Goal: Transaction & Acquisition: Book appointment/travel/reservation

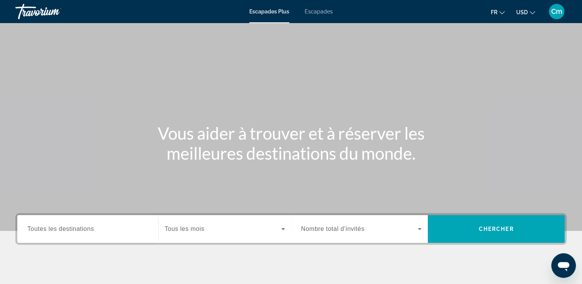
click at [60, 234] on div "Widget de recherche" at bounding box center [87, 229] width 121 height 22
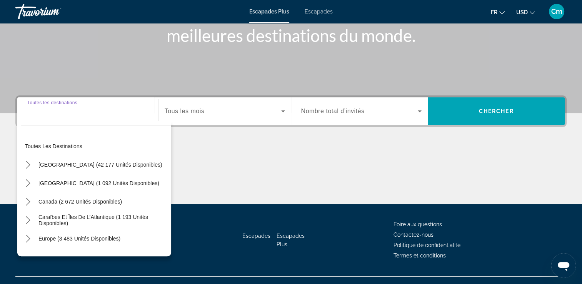
scroll to position [132, 0]
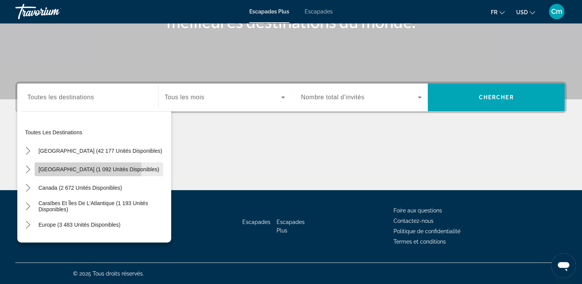
click at [88, 169] on span "[GEOGRAPHIC_DATA] (1 092 unités disponibles)" at bounding box center [98, 169] width 121 height 6
type input "**********"
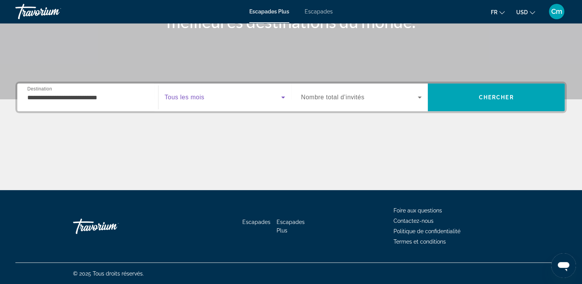
click at [210, 97] on span "Widget de recherche" at bounding box center [223, 97] width 117 height 9
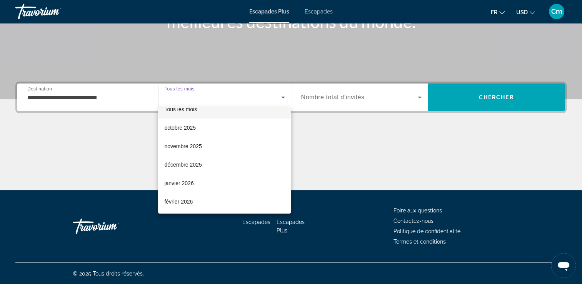
scroll to position [15, 0]
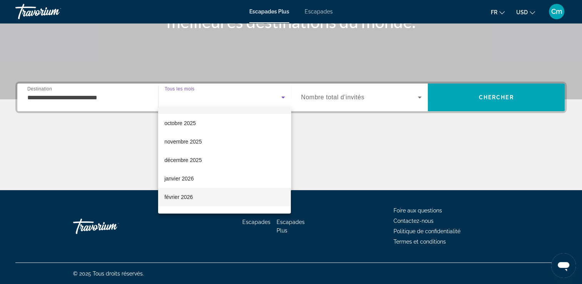
click at [210, 191] on mat-option "février 2026" at bounding box center [224, 197] width 133 height 18
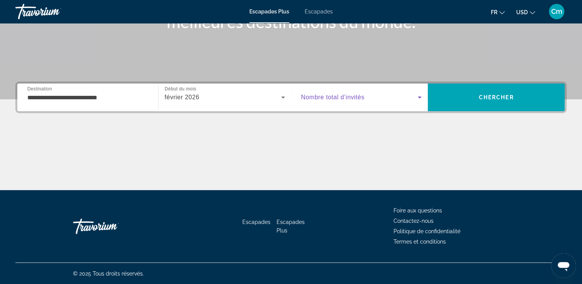
click at [376, 95] on span "Widget de recherche" at bounding box center [359, 97] width 117 height 9
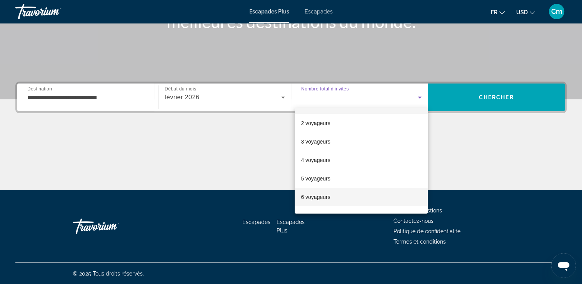
click at [354, 195] on mat-option "6 voyageurs" at bounding box center [361, 197] width 133 height 18
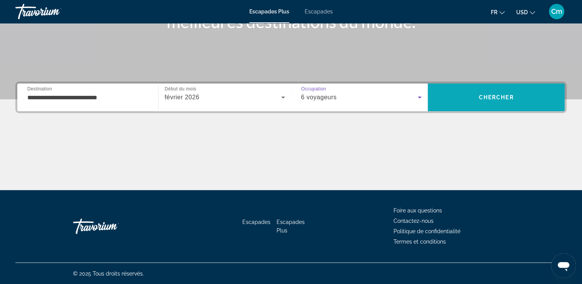
click at [520, 93] on span "Rechercher" at bounding box center [496, 97] width 137 height 18
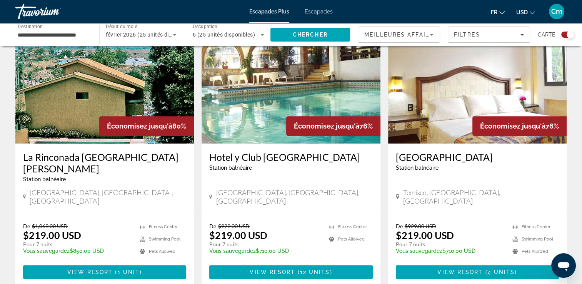
scroll to position [291, 0]
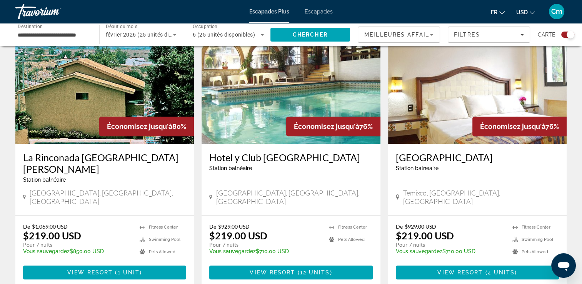
click at [322, 12] on span "Escapades" at bounding box center [319, 11] width 28 height 6
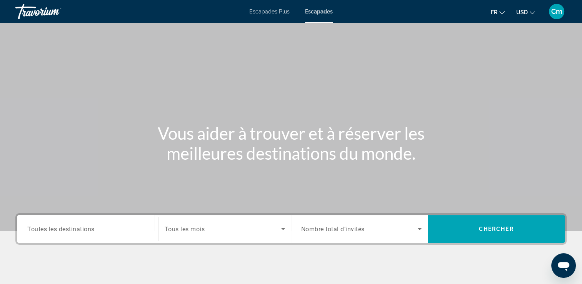
click at [98, 223] on div "Widget de recherche" at bounding box center [87, 229] width 121 height 22
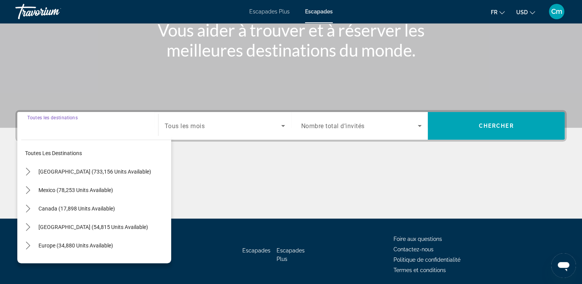
scroll to position [132, 0]
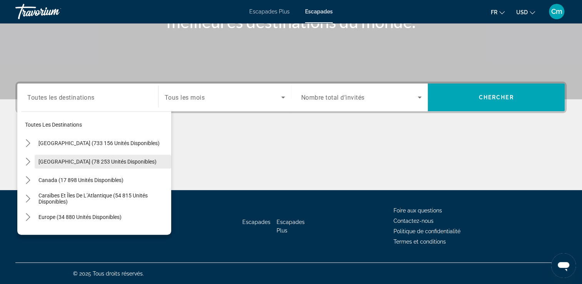
drag, startPoint x: 98, startPoint y: 223, endPoint x: 104, endPoint y: 167, distance: 56.4
click at [104, 167] on mat-tree "Toutes les destinations États-Unis (733 156 unités disponibles) Mexique (78 253…" at bounding box center [96, 235] width 150 height 240
click at [104, 167] on span "Sélectionnez la destination : Mexique (78 253 unités disponibles)" at bounding box center [103, 161] width 136 height 18
type input "**********"
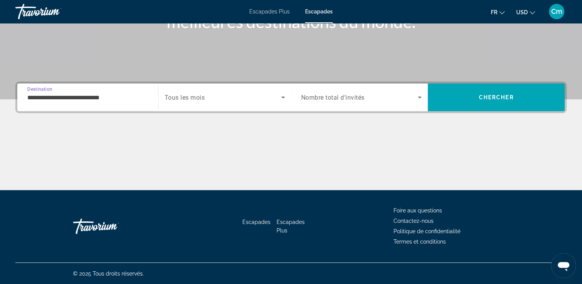
click at [210, 96] on span "Widget de recherche" at bounding box center [223, 97] width 117 height 9
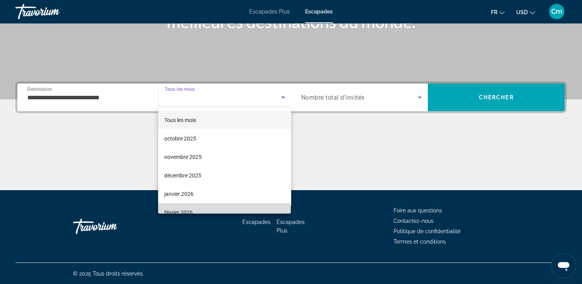
click at [264, 210] on mat-option "février 2026" at bounding box center [224, 212] width 133 height 18
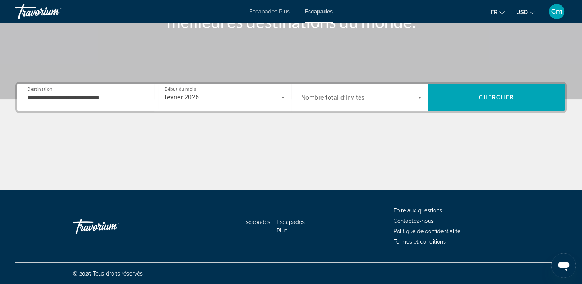
click at [385, 106] on div "Widget de recherche" at bounding box center [361, 98] width 121 height 22
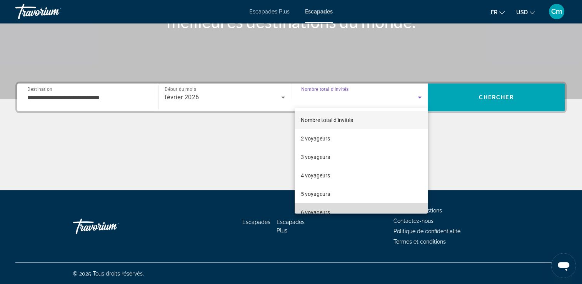
click at [367, 209] on mat-option "6 voyageurs" at bounding box center [361, 212] width 133 height 18
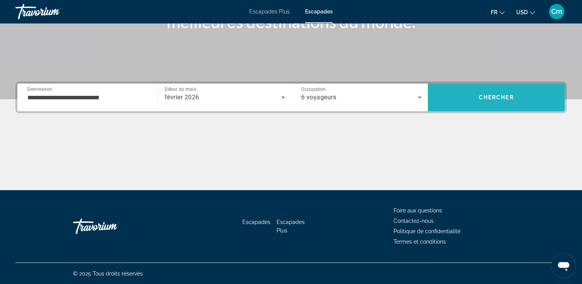
click at [491, 95] on span "Chercher" at bounding box center [496, 97] width 35 height 6
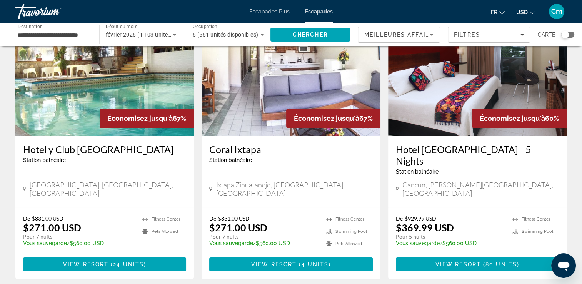
scroll to position [62, 0]
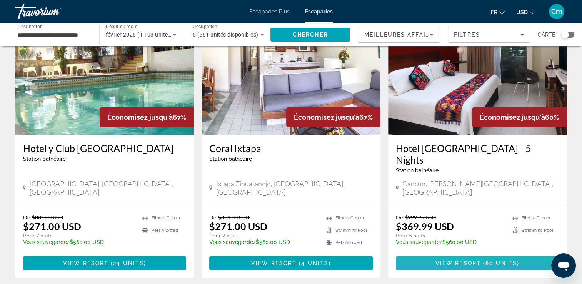
click at [444, 260] on span "View Resort" at bounding box center [457, 263] width 45 height 6
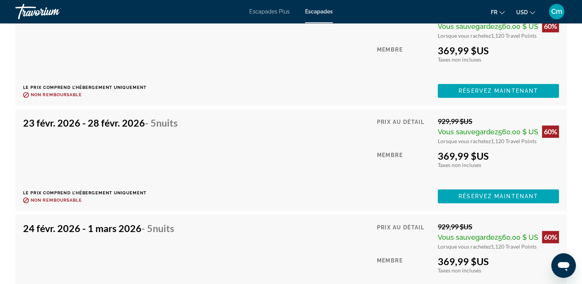
scroll to position [3368, 0]
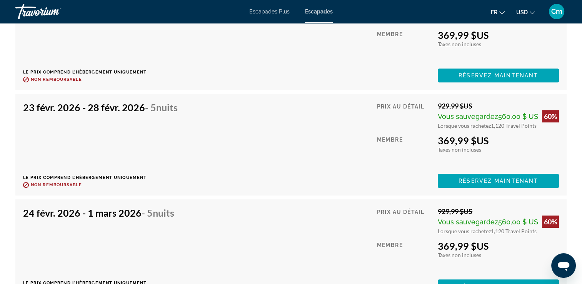
click at [533, 12] on icon "Changer de devise" at bounding box center [531, 12] width 5 height 5
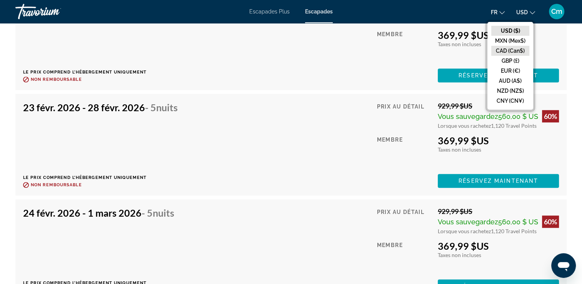
click at [517, 46] on button "CAD (Can$)" at bounding box center [510, 51] width 38 height 10
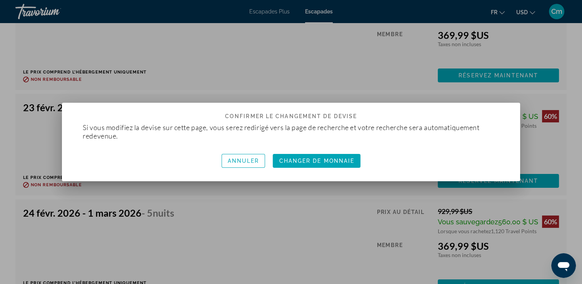
scroll to position [0, 0]
click at [341, 163] on span "Changer de monnaie" at bounding box center [316, 161] width 75 height 6
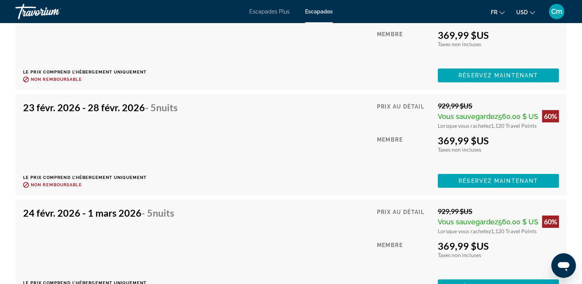
scroll to position [3368, 0]
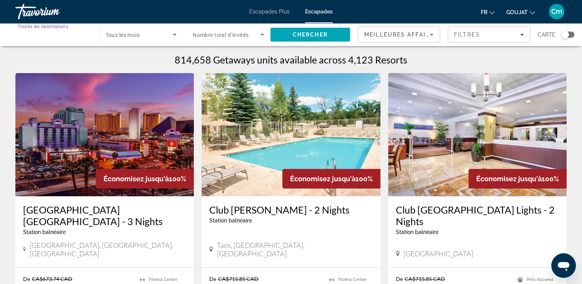
click at [70, 31] on input "Destination Toutes les destinations" at bounding box center [54, 34] width 72 height 9
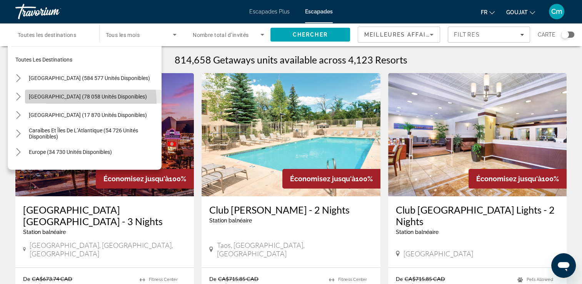
click at [52, 104] on span "Sélectionnez la destination : Mexique (78 058 unités disponibles)" at bounding box center [93, 96] width 136 height 18
type input "**********"
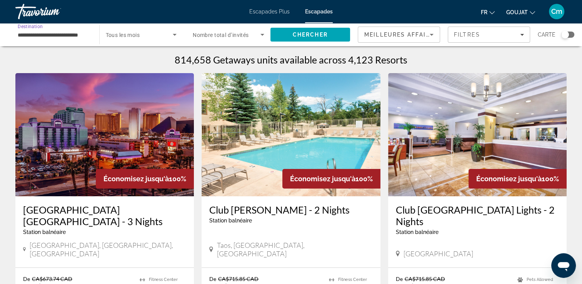
click at [117, 32] on span "Tous les mois" at bounding box center [123, 35] width 34 height 6
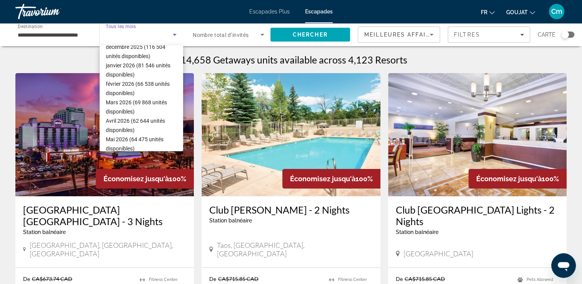
scroll to position [77, 0]
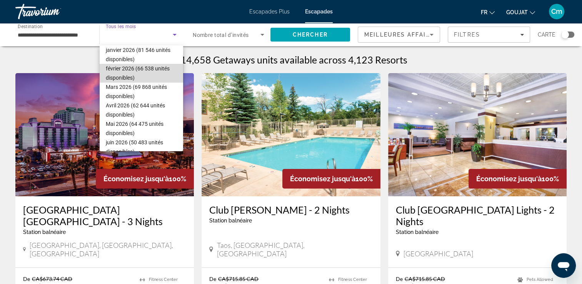
click at [164, 67] on font "février 2026 (66 538 unités disponibles)" at bounding box center [138, 72] width 64 height 15
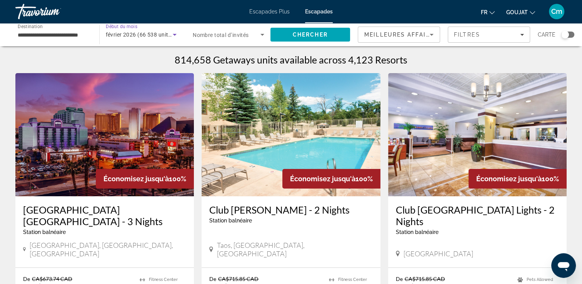
click at [212, 35] on span "Nombre total d’invités" at bounding box center [221, 35] width 56 height 6
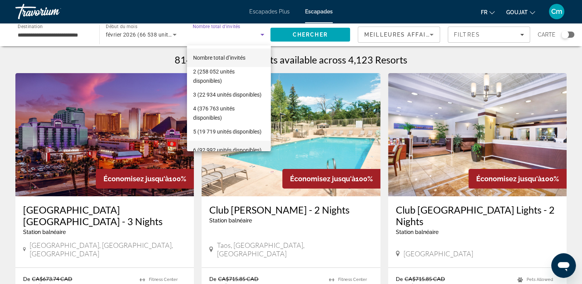
click at [226, 147] on font "6 (92 992 unités disponibles)" at bounding box center [227, 150] width 68 height 6
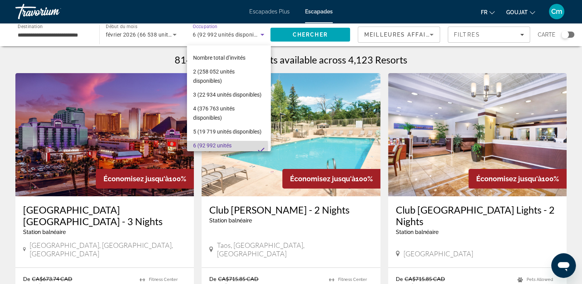
scroll to position [0, 0]
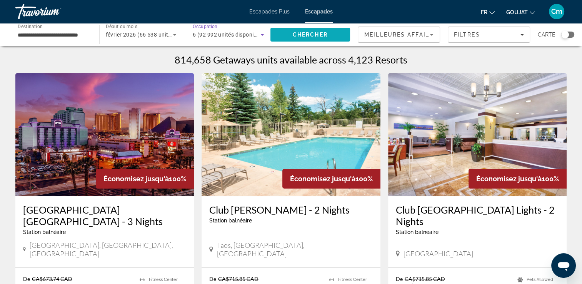
click at [290, 36] on span "Rechercher" at bounding box center [310, 34] width 80 height 18
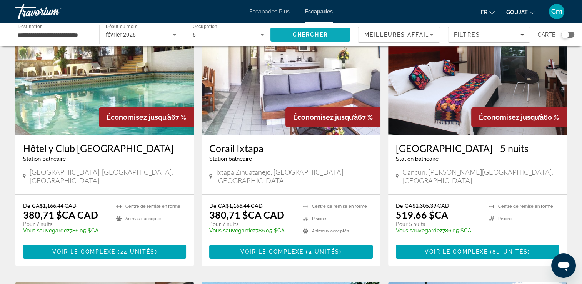
scroll to position [46, 0]
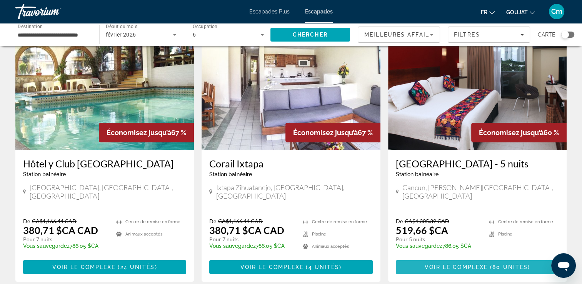
click at [489, 270] on span "Contenu principal" at bounding box center [489, 267] width 2 height 6
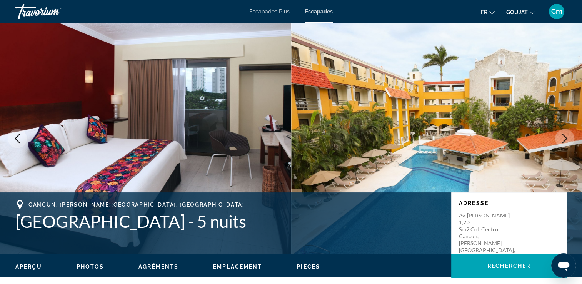
click at [560, 137] on icon "Image suivante" at bounding box center [564, 138] width 9 height 9
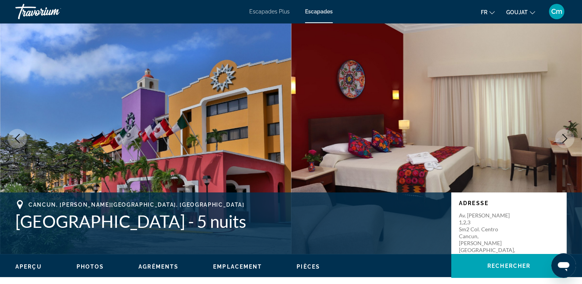
click at [560, 137] on icon "Image suivante" at bounding box center [564, 138] width 9 height 9
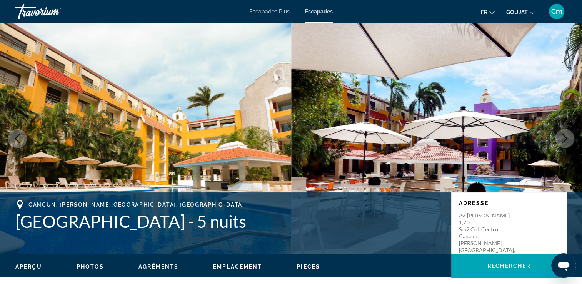
click at [560, 137] on icon "Image suivante" at bounding box center [564, 138] width 9 height 9
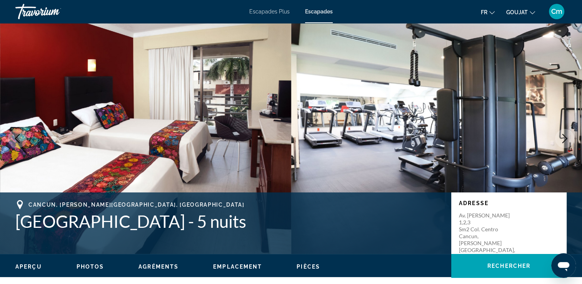
click at [560, 137] on icon "Image suivante" at bounding box center [564, 138] width 9 height 9
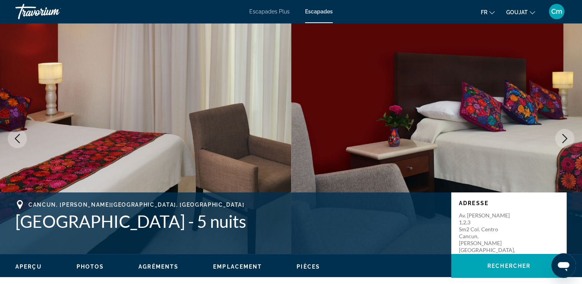
click at [560, 137] on icon "Image suivante" at bounding box center [564, 138] width 9 height 9
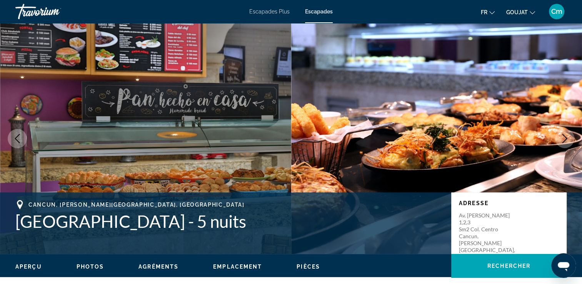
click at [560, 137] on icon "Image suivante" at bounding box center [564, 138] width 9 height 9
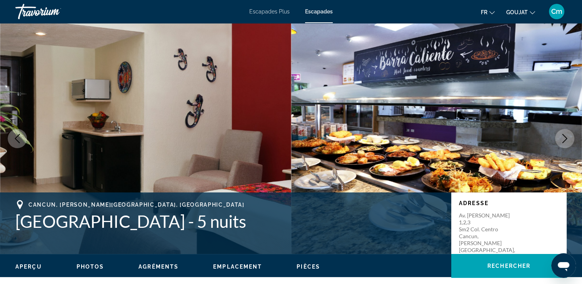
click at [560, 137] on icon "Image suivante" at bounding box center [564, 138] width 9 height 9
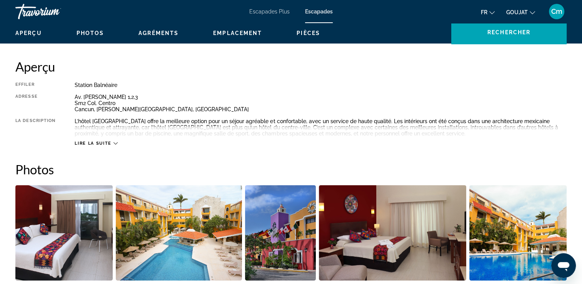
scroll to position [231, 0]
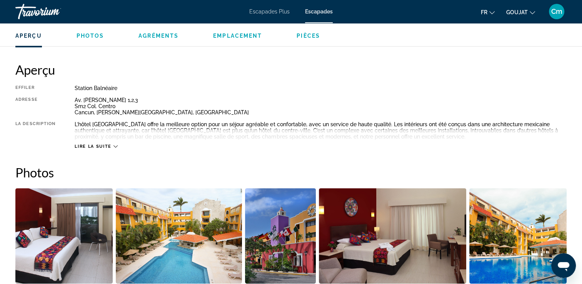
click at [112, 148] on div "Lire la suite" at bounding box center [96, 146] width 43 height 5
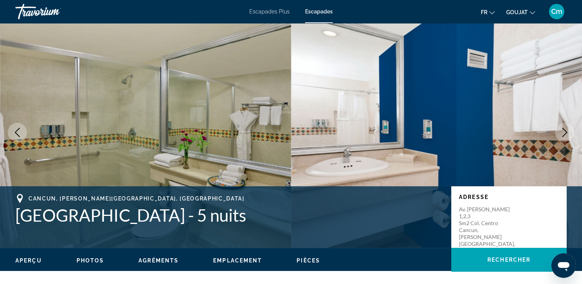
scroll to position [0, 0]
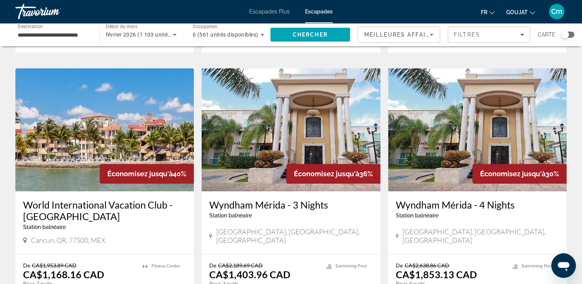
scroll to position [861, 0]
click at [62, 198] on h3 "World International Vacation Club - Coral Mar" at bounding box center [104, 209] width 163 height 23
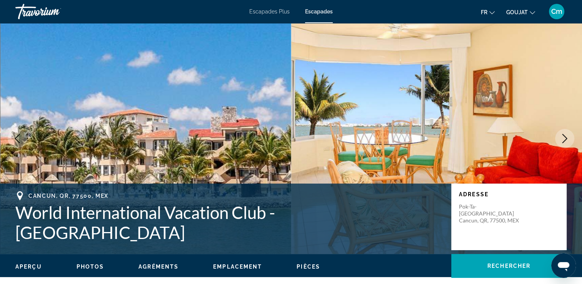
click at [561, 133] on button "Image suivante" at bounding box center [564, 138] width 19 height 19
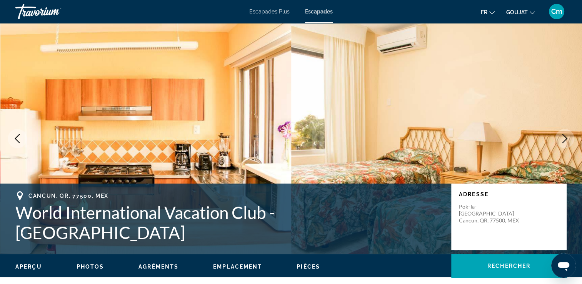
click at [561, 133] on button "Image suivante" at bounding box center [564, 138] width 19 height 19
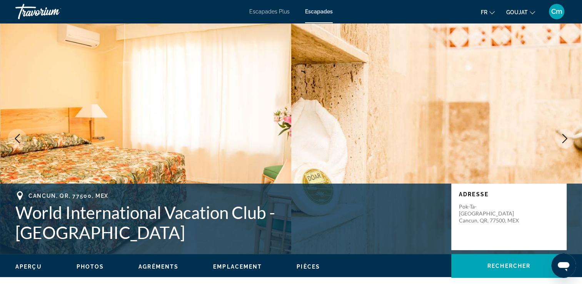
click at [561, 133] on button "Image suivante" at bounding box center [564, 138] width 19 height 19
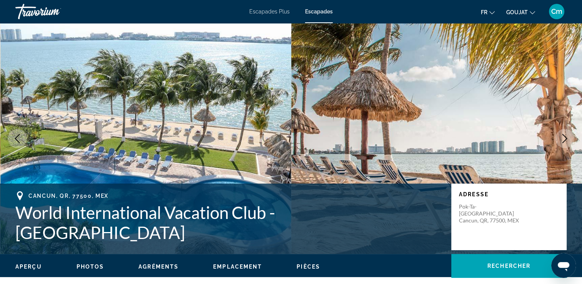
click at [561, 133] on button "Image suivante" at bounding box center [564, 138] width 19 height 19
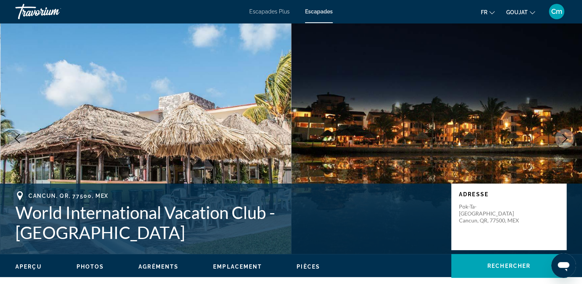
click at [561, 133] on button "Image suivante" at bounding box center [564, 138] width 19 height 19
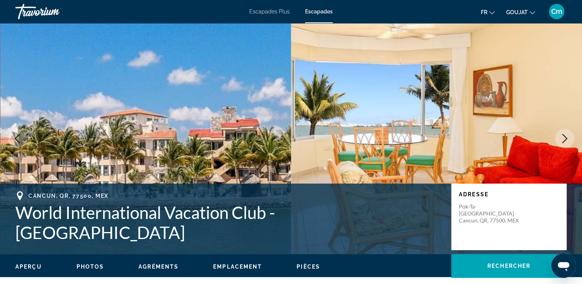
click at [561, 133] on button "Image suivante" at bounding box center [564, 138] width 19 height 19
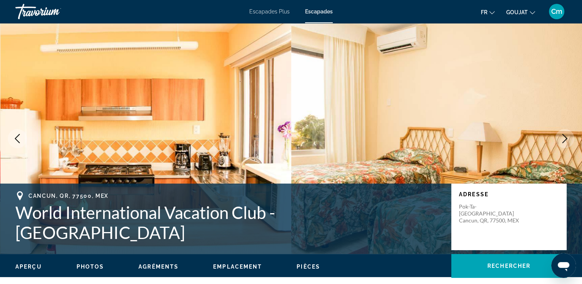
click at [561, 133] on button "Image suivante" at bounding box center [564, 138] width 19 height 19
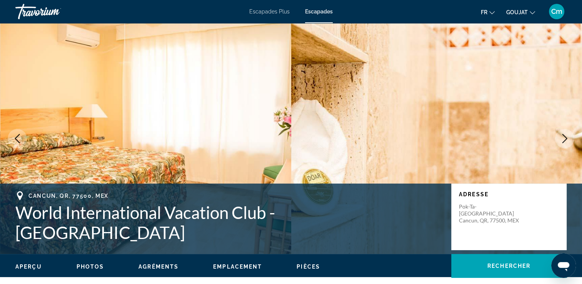
click at [561, 133] on button "Image suivante" at bounding box center [564, 138] width 19 height 19
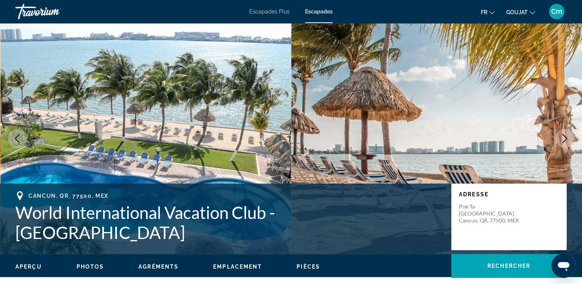
click at [561, 133] on button "Image suivante" at bounding box center [564, 138] width 19 height 19
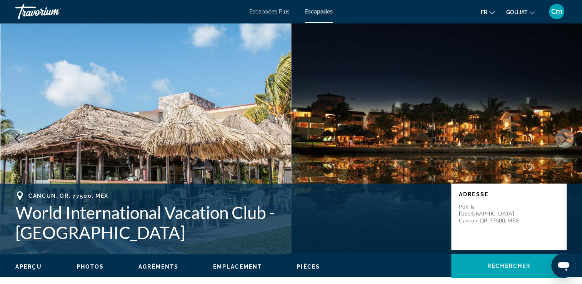
click at [561, 133] on button "Image suivante" at bounding box center [564, 138] width 19 height 19
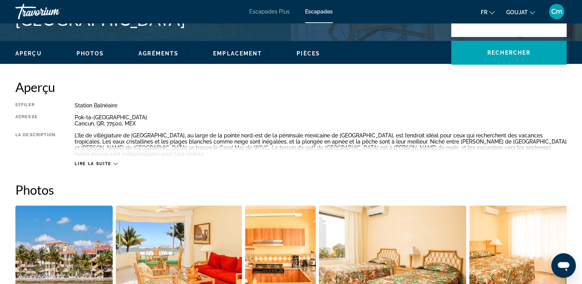
scroll to position [215, 0]
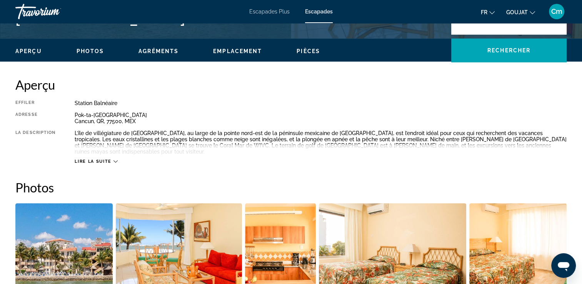
click at [97, 159] on span "Lire la suite" at bounding box center [93, 161] width 37 height 5
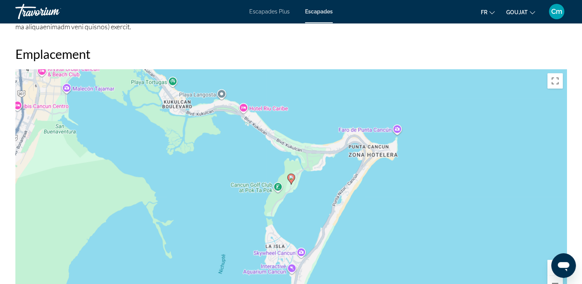
scroll to position [923, 0]
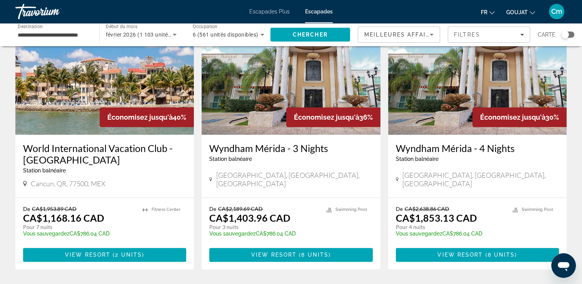
scroll to position [994, 0]
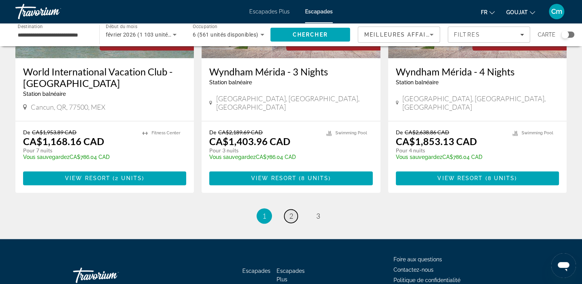
click at [294, 209] on link "page 2" at bounding box center [290, 215] width 13 height 13
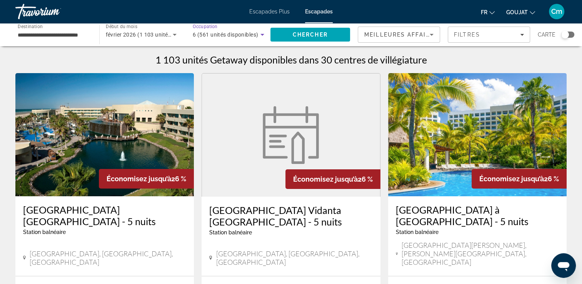
click at [213, 38] on div "6 (561 unités disponibles)" at bounding box center [227, 34] width 68 height 9
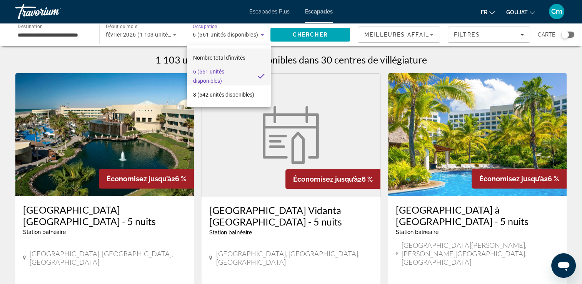
click at [252, 39] on div at bounding box center [291, 142] width 582 height 284
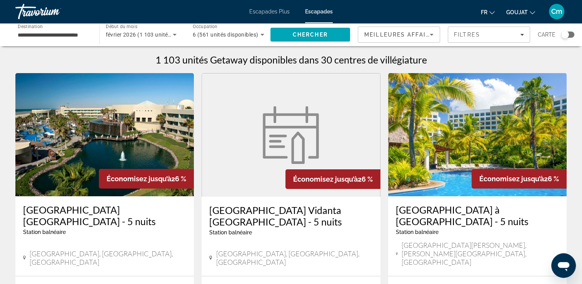
click at [197, 33] on span "6 (561 unités disponibles)" at bounding box center [225, 35] width 65 height 6
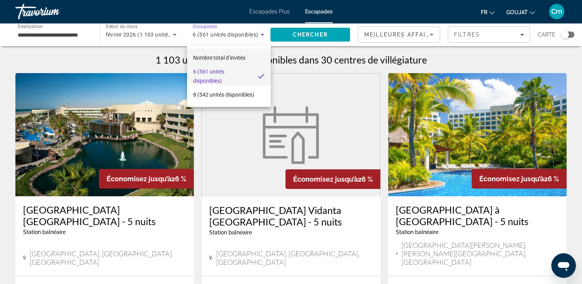
click at [198, 58] on span "Nombre total d’invités" at bounding box center [219, 58] width 52 height 6
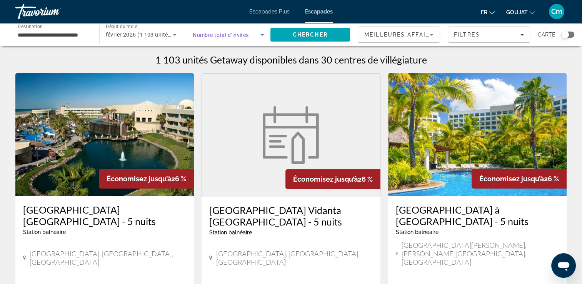
click at [206, 30] on span "Widget de recherche" at bounding box center [227, 34] width 68 height 9
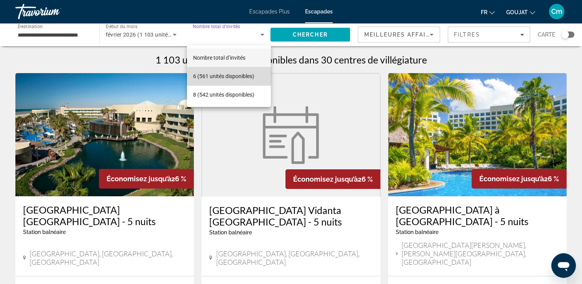
click at [207, 73] on font "6 (561 unités disponibles)" at bounding box center [223, 76] width 61 height 6
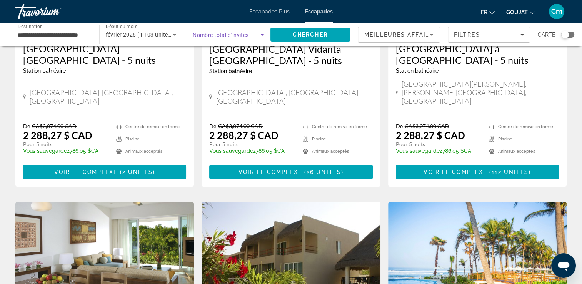
scroll to position [160, 0]
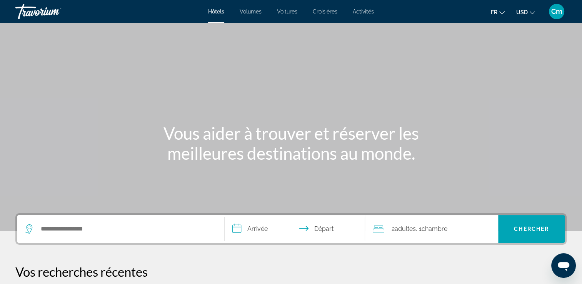
click at [48, 222] on div "Widget de recherche" at bounding box center [120, 229] width 191 height 28
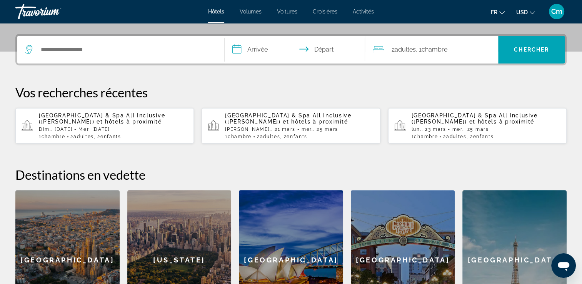
scroll to position [188, 0]
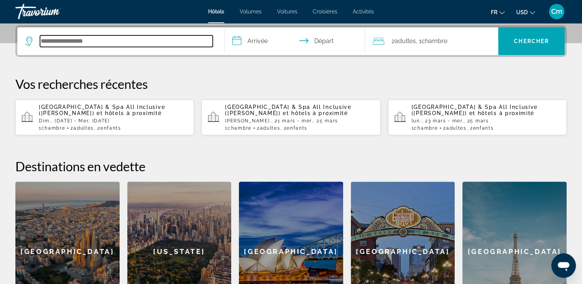
click at [122, 45] on input "Rechercher une destination hôtelière" at bounding box center [126, 41] width 173 height 12
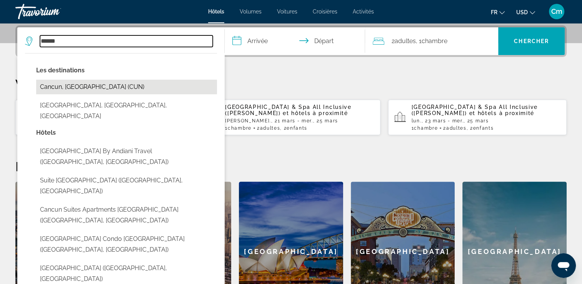
drag, startPoint x: 122, startPoint y: 45, endPoint x: 102, endPoint y: 84, distance: 43.7
click at [102, 55] on div "****** Les destinations [GEOGRAPHIC_DATA], [GEOGRAPHIC_DATA] ([GEOGRAPHIC_DATA]…" at bounding box center [120, 41] width 191 height 28
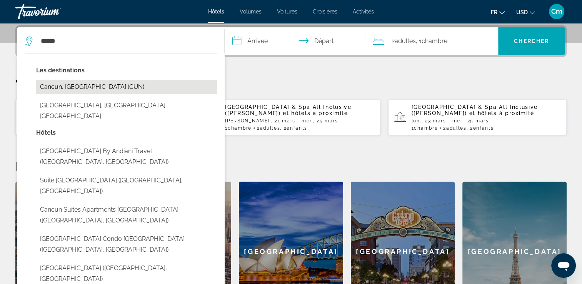
click at [102, 84] on button "Cancun, [GEOGRAPHIC_DATA] (CUN)" at bounding box center [126, 87] width 181 height 15
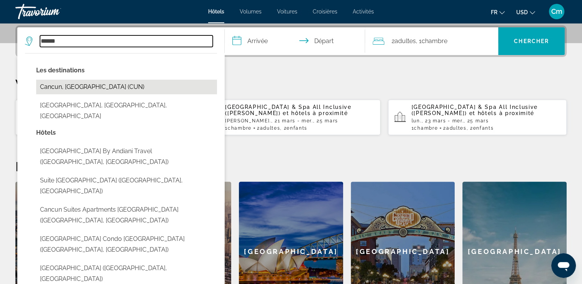
type input "**********"
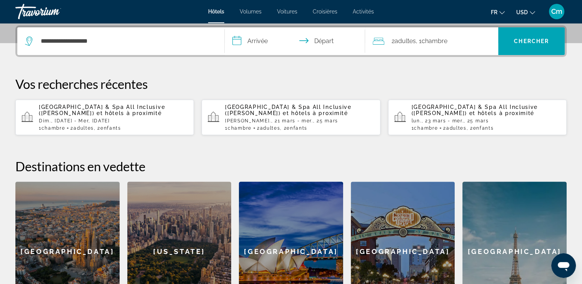
click at [246, 39] on input "**********" at bounding box center [297, 42] width 144 height 30
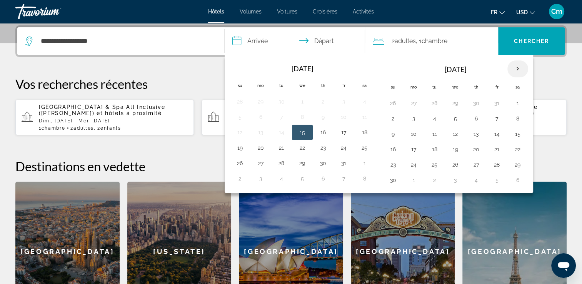
click at [510, 72] on th "Next month" at bounding box center [517, 68] width 21 height 17
click at [391, 111] on td "1" at bounding box center [393, 118] width 21 height 15
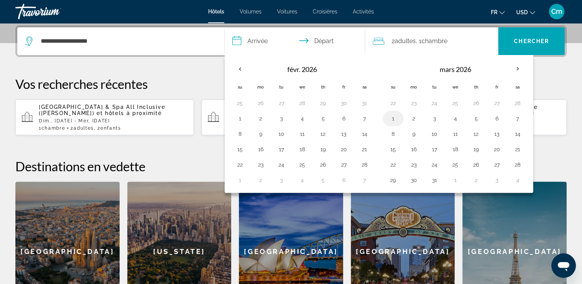
click at [393, 115] on button "1" at bounding box center [393, 118] width 12 height 11
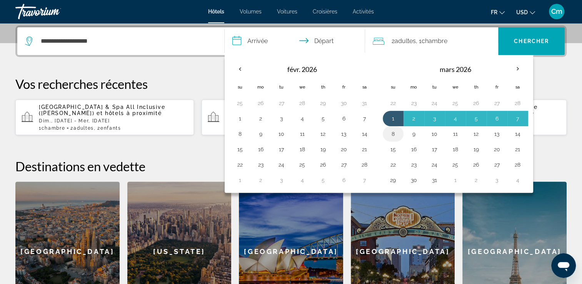
click at [392, 129] on button "8" at bounding box center [393, 133] width 12 height 11
type input "**********"
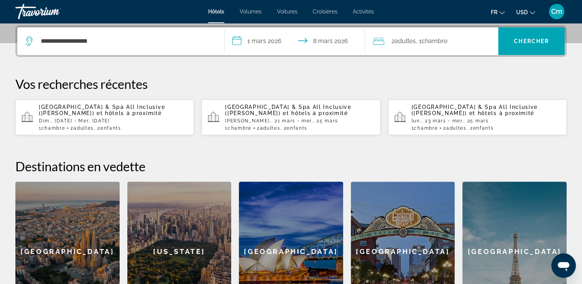
click at [466, 47] on div "2 Adulte Adultes , 1 Chambre pièces" at bounding box center [435, 41] width 125 height 28
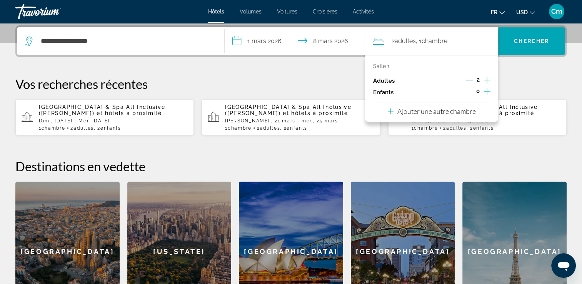
click at [489, 89] on icon "Augmenter les enfants" at bounding box center [486, 91] width 7 height 9
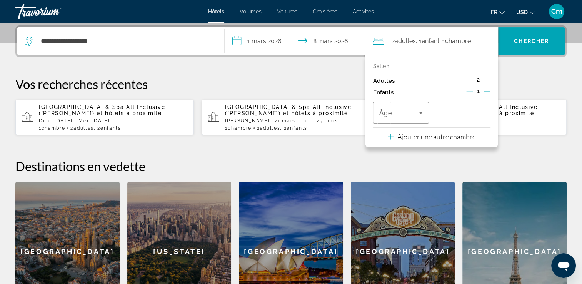
click at [489, 89] on icon "Augmenter les enfants" at bounding box center [486, 91] width 7 height 9
click at [503, 49] on span "Rechercher" at bounding box center [531, 41] width 67 height 18
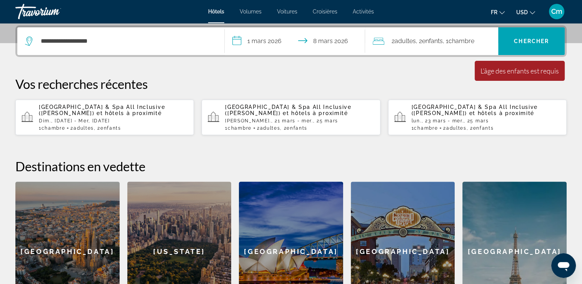
click at [466, 45] on span ", 1 Chambre pièces" at bounding box center [458, 41] width 32 height 11
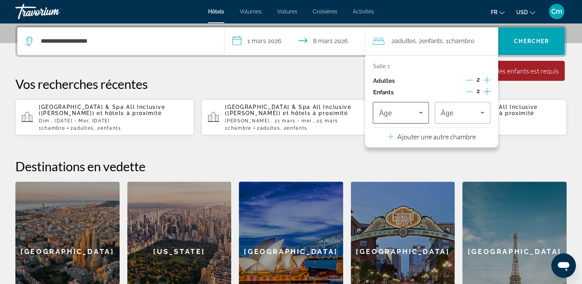
click at [418, 119] on div "Voyageurs : 2 adultes, 2 enfants" at bounding box center [400, 113] width 43 height 22
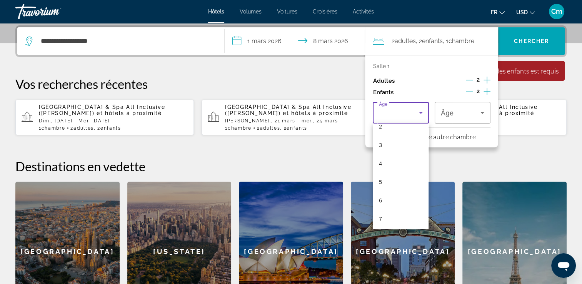
scroll to position [62, 0]
click at [408, 220] on mat-option "8" at bounding box center [401, 222] width 56 height 18
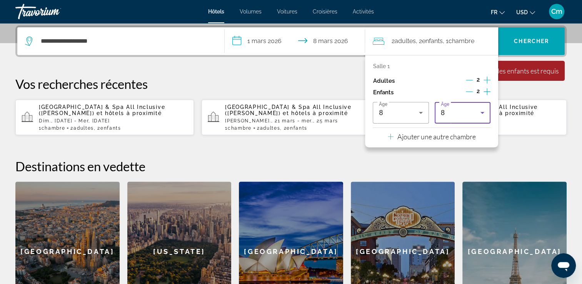
click at [466, 116] on div "8" at bounding box center [461, 112] width 40 height 9
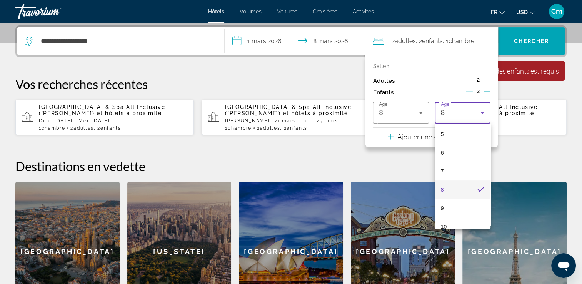
scroll to position [109, 0]
click at [464, 210] on mat-option "10" at bounding box center [462, 211] width 56 height 18
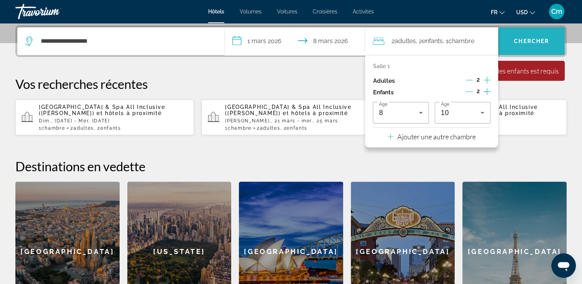
click at [533, 50] on span "Rechercher" at bounding box center [531, 41] width 67 height 18
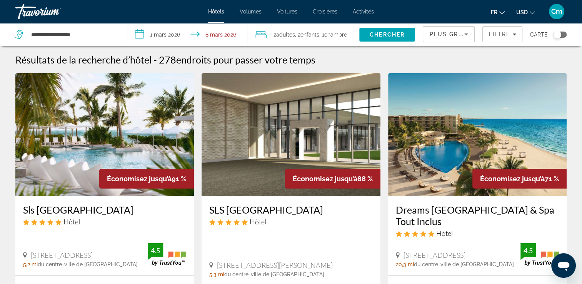
click at [529, 12] on button "USD USD ($) MXN (Mex$) CAD (Can$) GBP (£) EUR (€) AUD (A$) NZD (NZ$) CNY (CN¥)" at bounding box center [525, 12] width 19 height 11
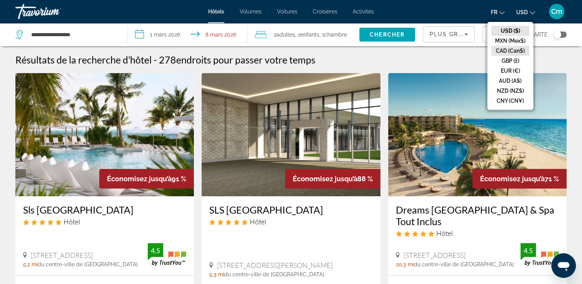
click at [520, 52] on button "CAD (Can$)" at bounding box center [510, 51] width 38 height 10
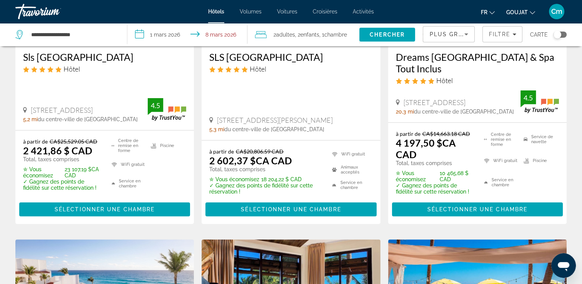
scroll to position [154, 0]
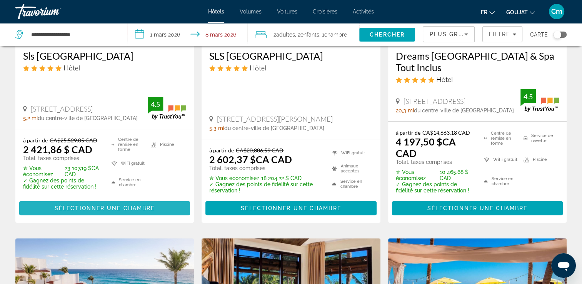
click at [181, 211] on span "Contenu principal" at bounding box center [104, 208] width 171 height 18
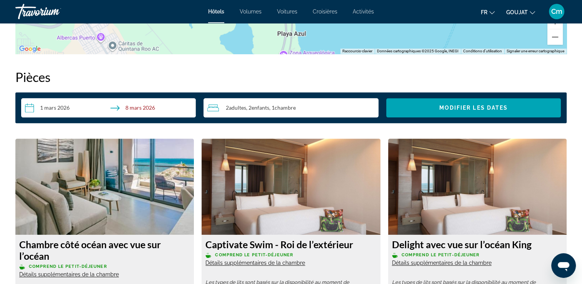
scroll to position [922, 0]
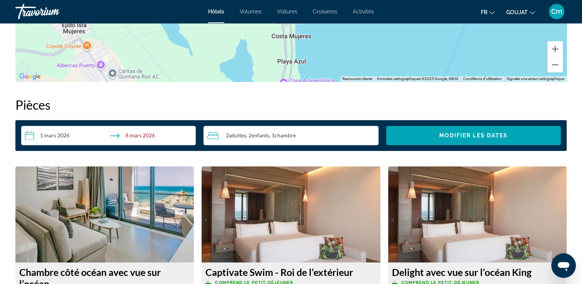
click at [29, 135] on input "**********" at bounding box center [110, 137] width 178 height 22
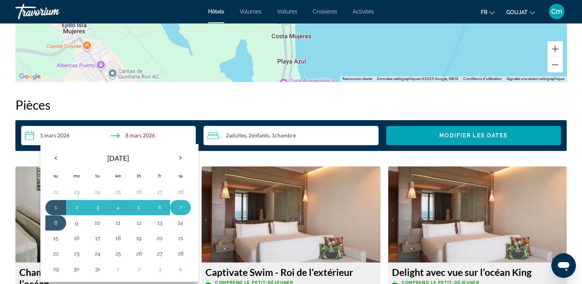
click at [180, 208] on button "7" at bounding box center [180, 207] width 12 height 11
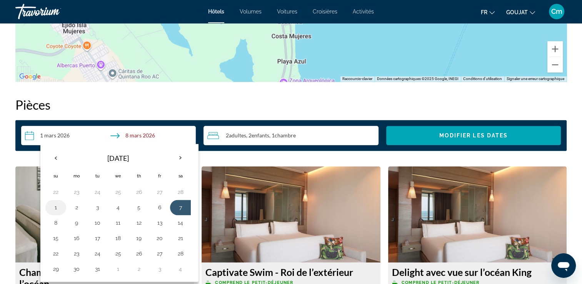
click at [54, 208] on button "1" at bounding box center [56, 207] width 12 height 11
type input "**********"
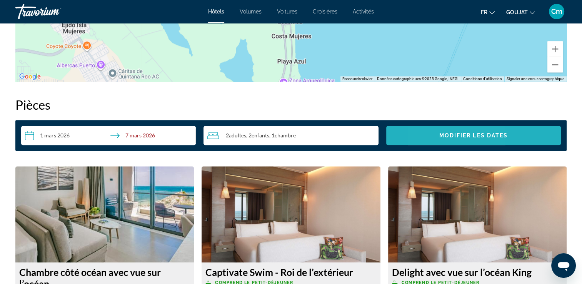
click at [435, 135] on span "Widget de recherche" at bounding box center [473, 135] width 175 height 18
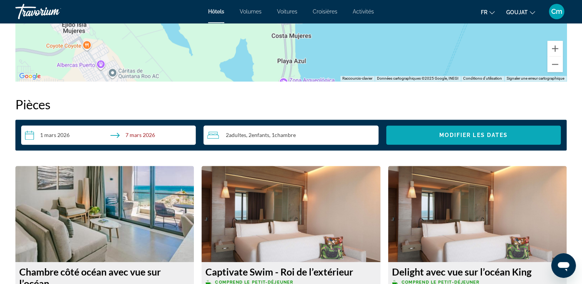
scroll to position [927, 0]
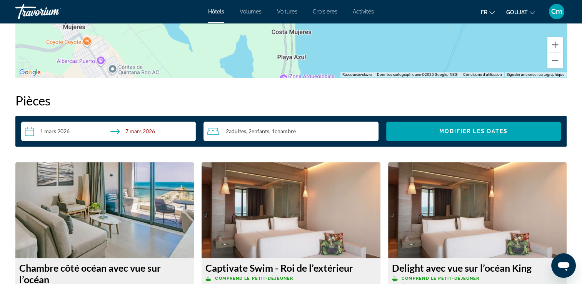
click at [76, 130] on input "**********" at bounding box center [110, 133] width 178 height 22
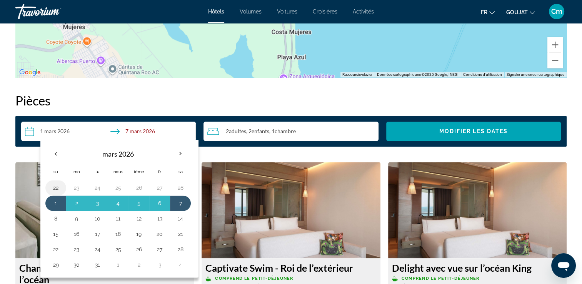
click at [51, 188] on button "22" at bounding box center [56, 187] width 12 height 11
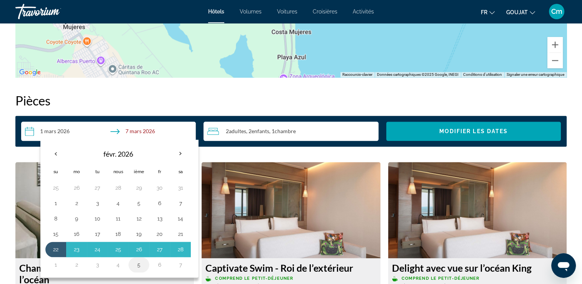
click at [134, 262] on button "5" at bounding box center [139, 264] width 12 height 11
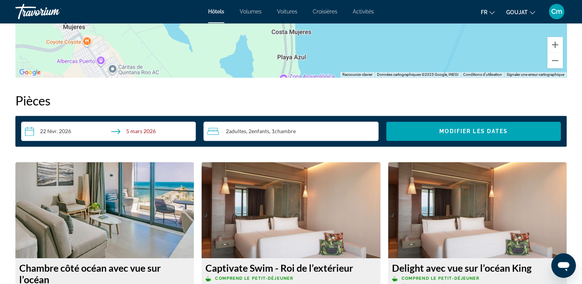
click at [57, 126] on input "**********" at bounding box center [110, 133] width 178 height 22
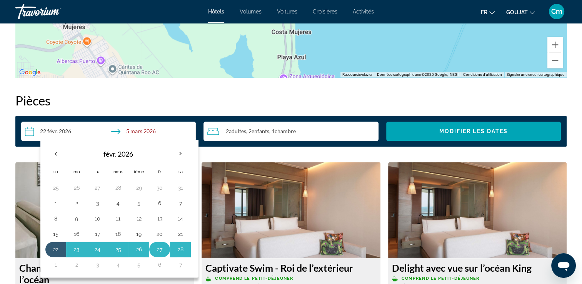
click at [163, 253] on button "27" at bounding box center [159, 249] width 12 height 11
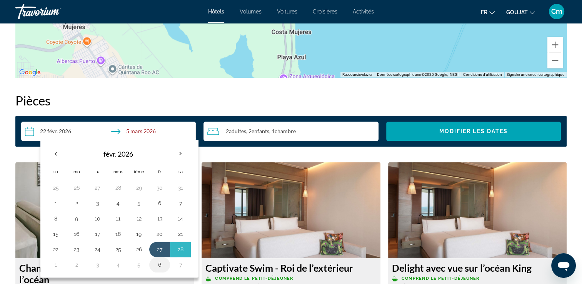
click at [157, 261] on button "6" at bounding box center [159, 264] width 12 height 11
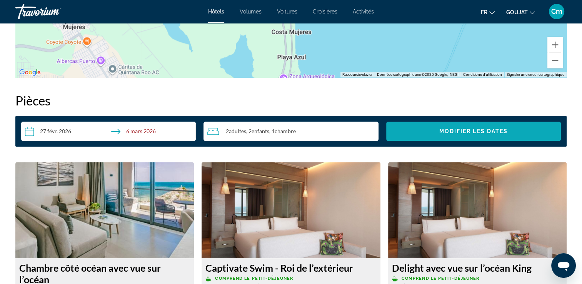
click at [414, 131] on span "Widget de recherche" at bounding box center [473, 131] width 175 height 18
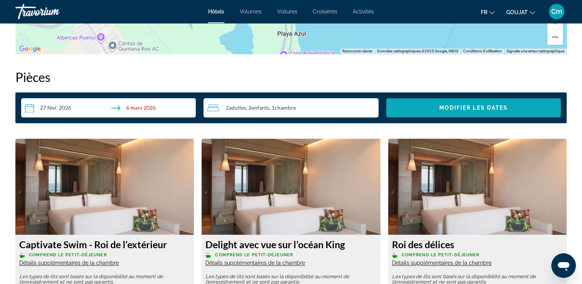
scroll to position [942, 0]
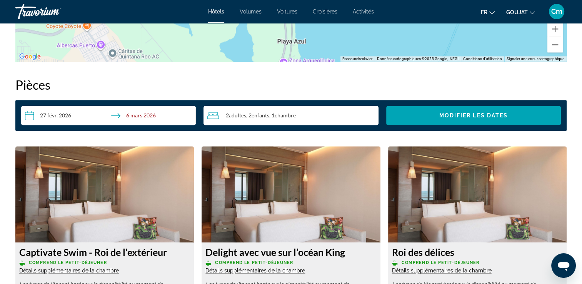
click at [70, 113] on input "**********" at bounding box center [110, 117] width 178 height 22
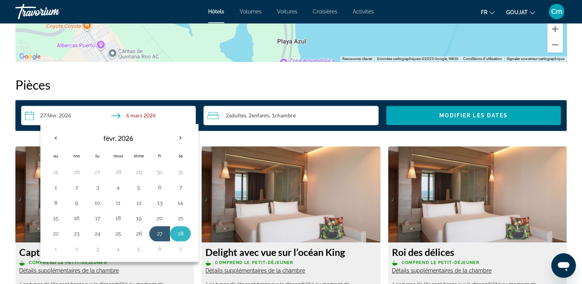
click at [186, 226] on td "28" at bounding box center [180, 233] width 21 height 15
click at [182, 228] on button "28" at bounding box center [180, 233] width 12 height 11
click at [157, 250] on button "6" at bounding box center [159, 248] width 12 height 11
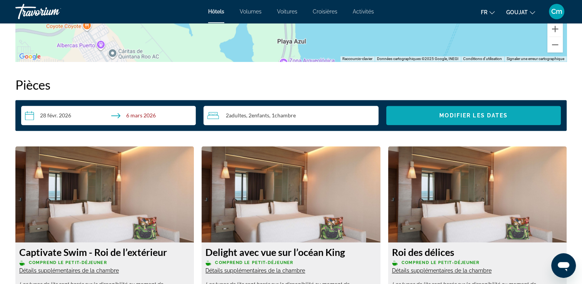
click at [418, 120] on span "Widget de recherche" at bounding box center [473, 115] width 175 height 18
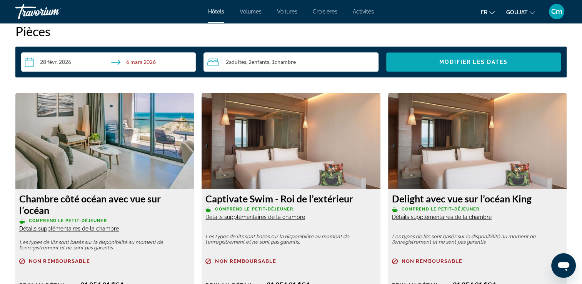
scroll to position [1004, 0]
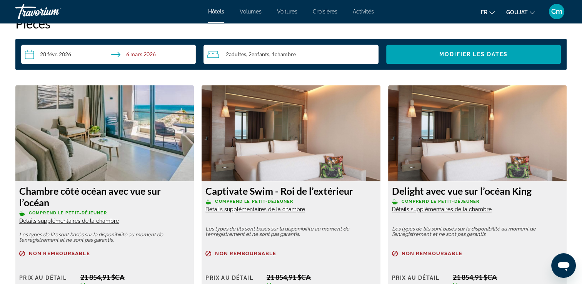
click at [306, 48] on div "2 Adulte Adultes , 2 Enfant Enfants , 1 Chambre pièces" at bounding box center [292, 54] width 171 height 19
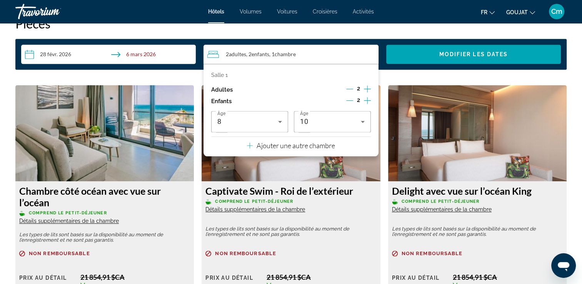
click at [317, 146] on p "Ajouter une autre chambre" at bounding box center [295, 145] width 78 height 8
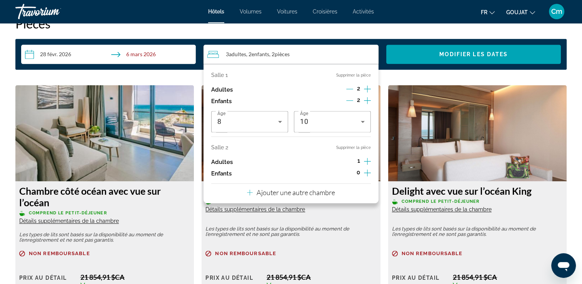
click at [365, 162] on icon "Augmenter les adultes" at bounding box center [367, 160] width 7 height 9
click at [364, 175] on icon "Augmenter les enfants" at bounding box center [367, 172] width 7 height 9
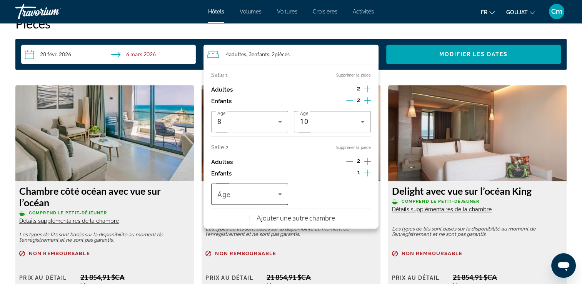
click at [285, 198] on div "Âge" at bounding box center [249, 194] width 77 height 22
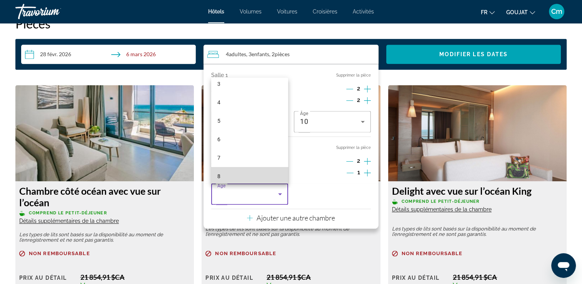
click at [278, 177] on mat-option "8" at bounding box center [249, 176] width 77 height 18
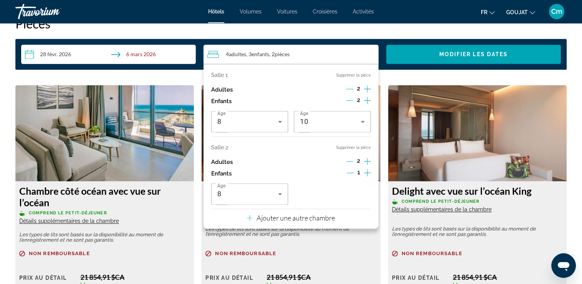
click at [345, 100] on div "Enfants 2" at bounding box center [290, 101] width 159 height 12
click at [348, 99] on icon "Décrément des enfants" at bounding box center [349, 100] width 7 height 7
click at [283, 117] on icon "Voyageurs : 4 adultes, 2 enfants" at bounding box center [279, 121] width 9 height 9
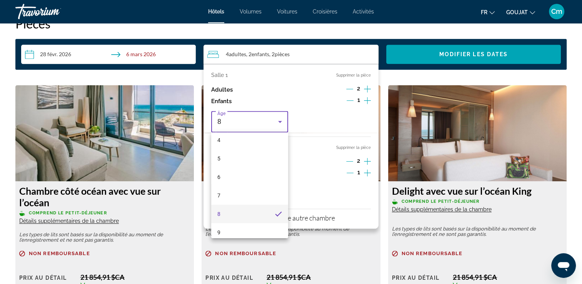
scroll to position [94, 0]
click at [258, 232] on mat-option "10" at bounding box center [249, 235] width 77 height 18
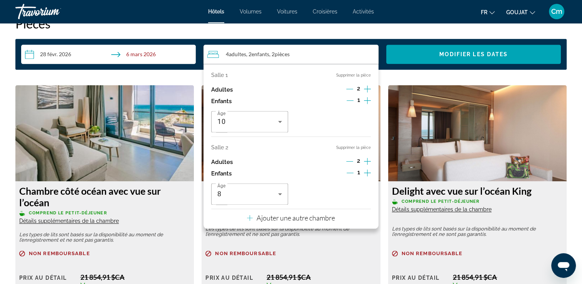
click at [344, 57] on div "4 Adulte Adultes , 2 Enfant Enfants , 2 Chambre pièces" at bounding box center [292, 54] width 171 height 9
click at [408, 56] on span "Widget de recherche" at bounding box center [473, 54] width 175 height 18
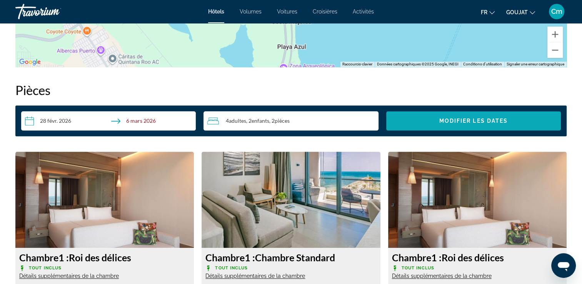
scroll to position [892, 0]
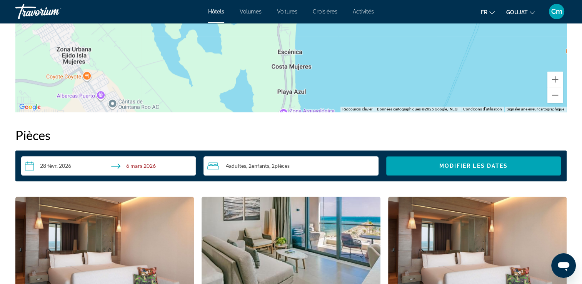
click at [51, 165] on input "**********" at bounding box center [110, 167] width 178 height 22
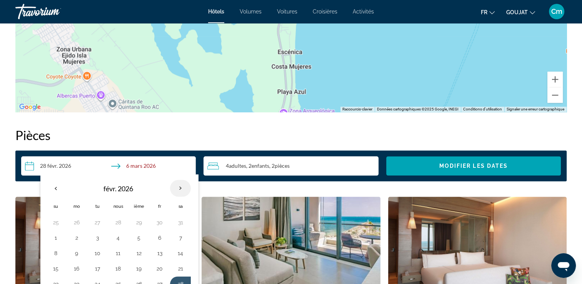
click at [179, 184] on th "Prochain" at bounding box center [180, 188] width 21 height 17
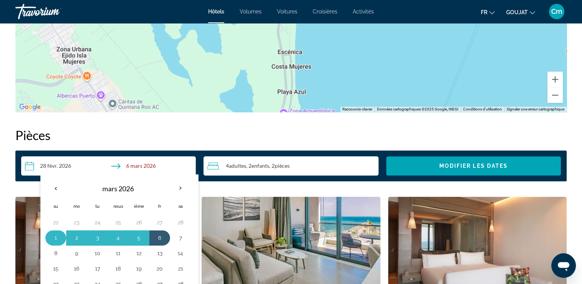
click at [57, 235] on button "1" at bounding box center [56, 237] width 12 height 11
click at [182, 238] on button "7" at bounding box center [180, 237] width 12 height 11
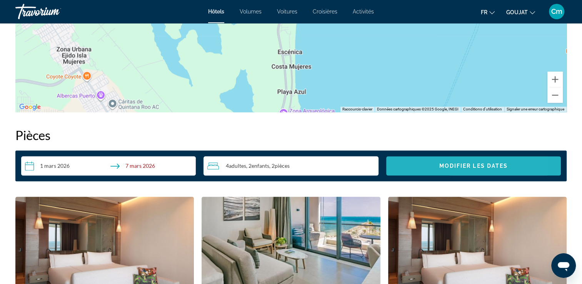
click at [408, 159] on span "Widget de recherche" at bounding box center [473, 165] width 175 height 18
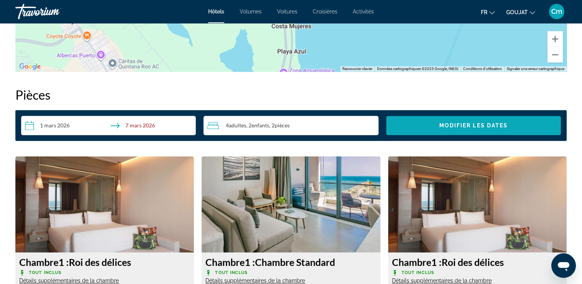
scroll to position [912, 0]
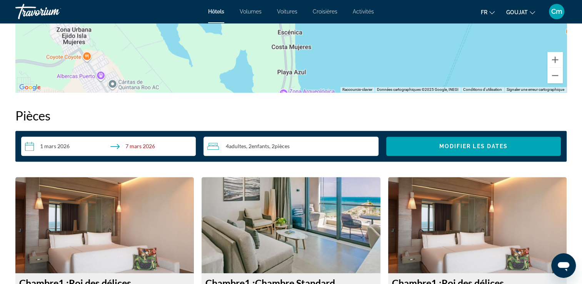
click at [335, 143] on div "4 Adulte Adultes , 2 Enfant Enfants , 2 Chambre pièces" at bounding box center [292, 145] width 171 height 9
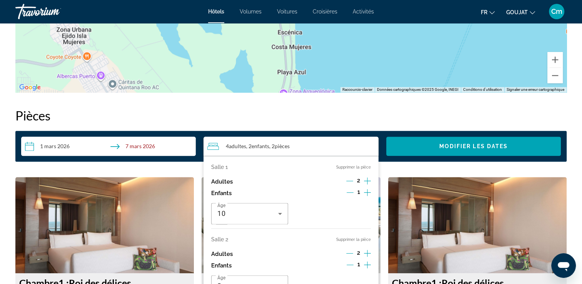
click at [335, 143] on div "4 Adulte Adultes , 2 Enfant Enfants , 2 Chambre pièces" at bounding box center [292, 145] width 171 height 9
click at [401, 152] on span "Widget de recherche" at bounding box center [473, 146] width 175 height 18
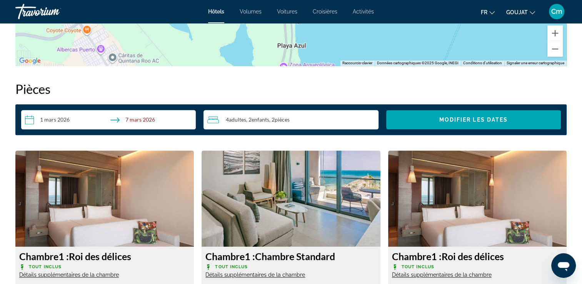
scroll to position [927, 0]
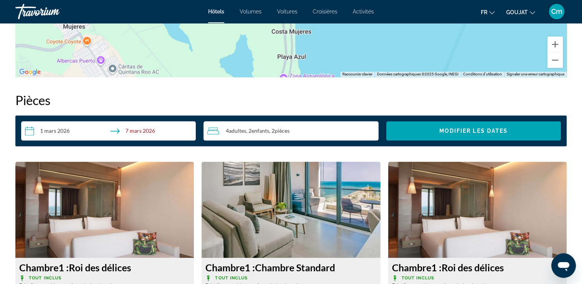
click at [148, 125] on input "**********" at bounding box center [110, 132] width 178 height 22
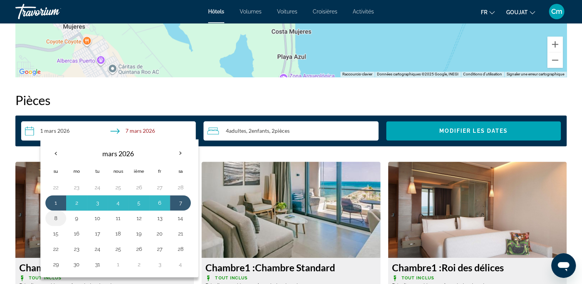
click at [57, 215] on button "8" at bounding box center [56, 218] width 12 height 11
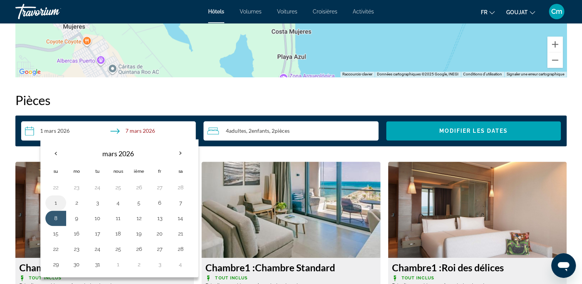
click at [57, 204] on button "1" at bounding box center [56, 202] width 12 height 11
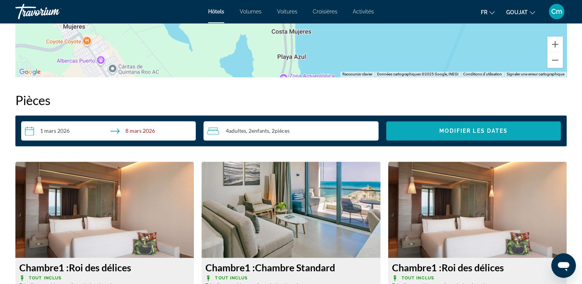
click at [478, 128] on span "Modifier les dates" at bounding box center [473, 131] width 69 height 6
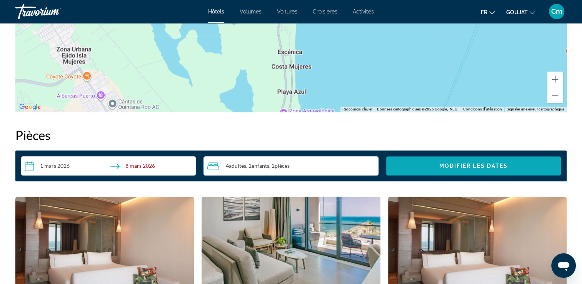
scroll to position [896, 0]
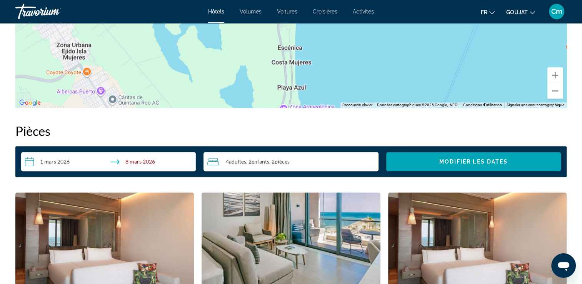
click at [54, 160] on input "**********" at bounding box center [110, 163] width 178 height 22
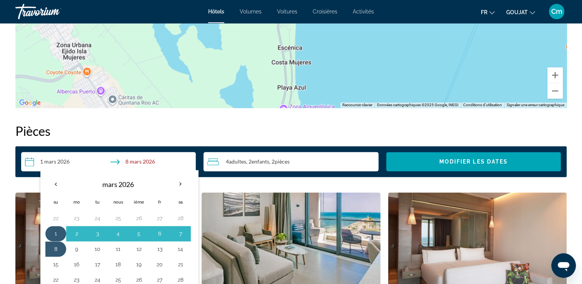
drag, startPoint x: 54, startPoint y: 160, endPoint x: 57, endPoint y: 225, distance: 65.5
click at [57, 171] on button "**********" at bounding box center [108, 161] width 175 height 19
drag, startPoint x: 57, startPoint y: 225, endPoint x: 57, endPoint y: 215, distance: 10.8
click at [57, 215] on button "22" at bounding box center [56, 218] width 12 height 11
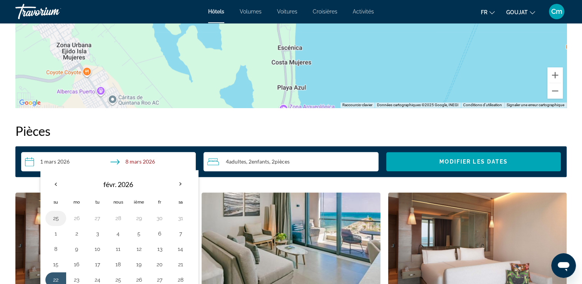
click at [57, 215] on button "25" at bounding box center [56, 218] width 12 height 11
type input "**********"
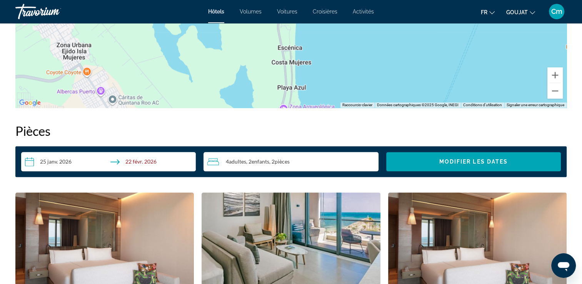
click at [63, 158] on input "**********" at bounding box center [110, 163] width 178 height 22
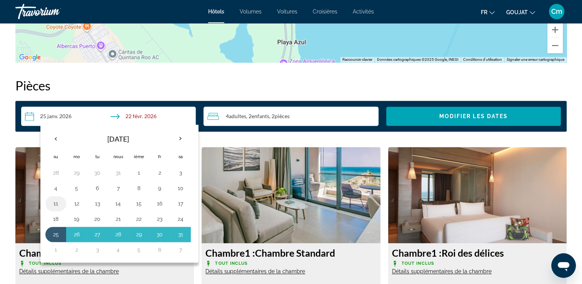
scroll to position [942, 0]
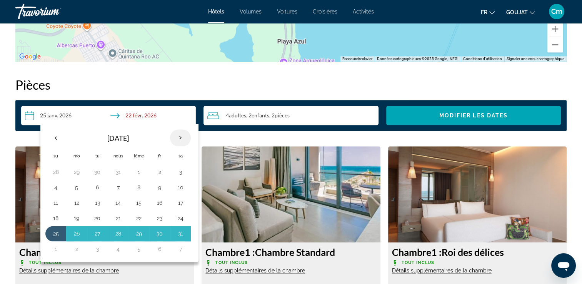
click at [172, 143] on th "Prochain" at bounding box center [180, 137] width 21 height 17
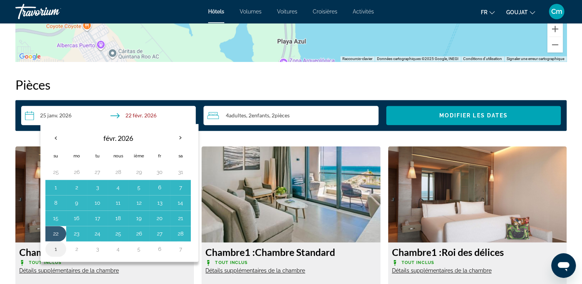
click at [54, 245] on button "1" at bounding box center [56, 248] width 12 height 11
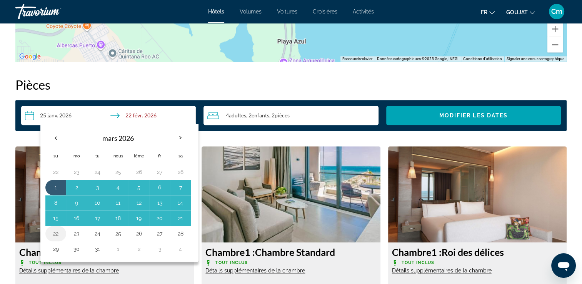
click at [52, 229] on button "22" at bounding box center [56, 233] width 12 height 11
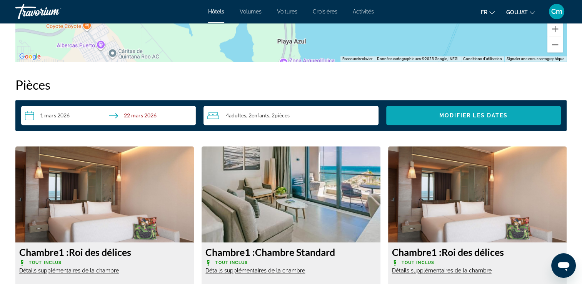
click at [393, 116] on span "Widget de recherche" at bounding box center [473, 115] width 175 height 18
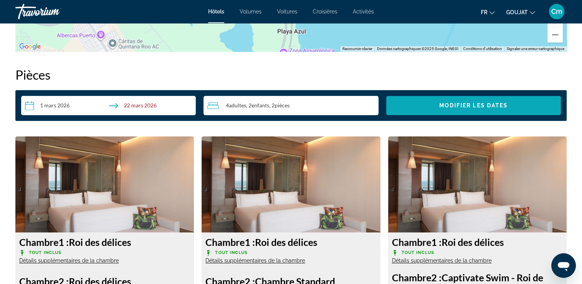
scroll to position [942, 0]
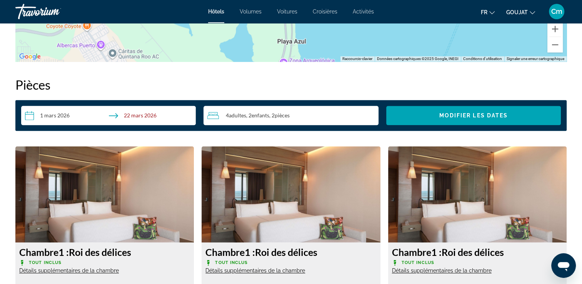
click at [59, 110] on input "**********" at bounding box center [110, 117] width 178 height 22
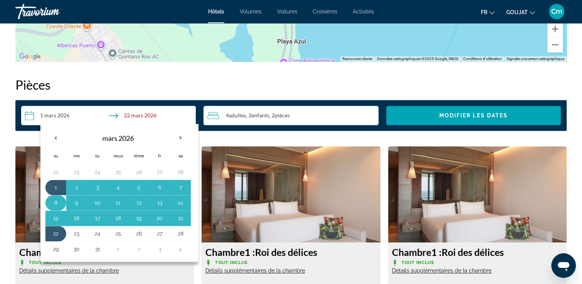
click at [54, 196] on td "8" at bounding box center [55, 202] width 21 height 15
click at [54, 168] on button "22" at bounding box center [56, 171] width 12 height 11
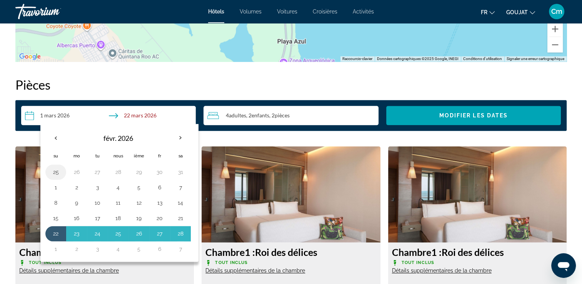
click at [54, 168] on button "25" at bounding box center [56, 171] width 12 height 11
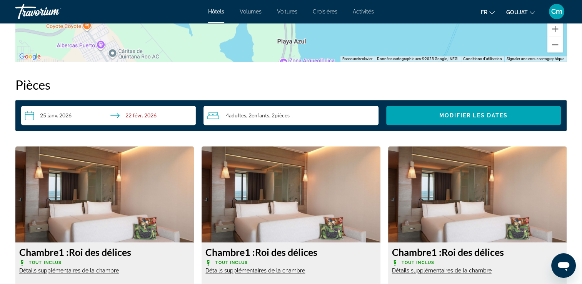
click at [51, 115] on input "**********" at bounding box center [110, 117] width 178 height 22
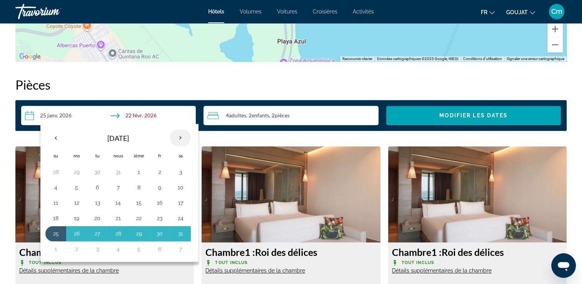
click at [179, 133] on th "Prochain" at bounding box center [180, 137] width 21 height 17
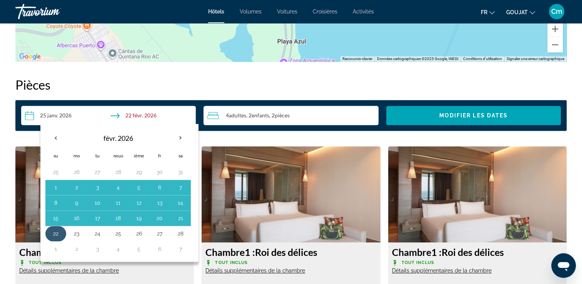
click at [55, 230] on button "22" at bounding box center [56, 233] width 12 height 11
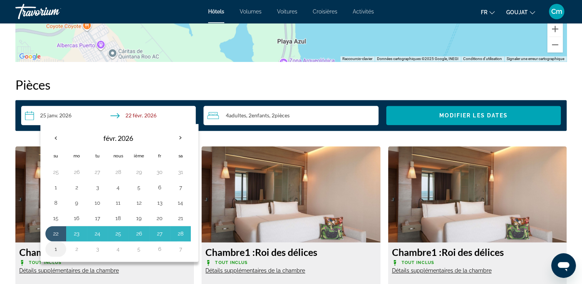
click at [53, 245] on button "1" at bounding box center [56, 248] width 12 height 11
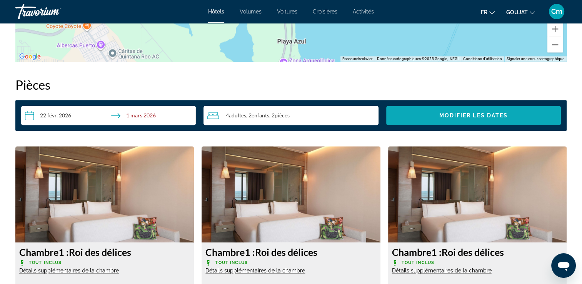
click at [543, 110] on span "Widget de recherche" at bounding box center [473, 115] width 175 height 18
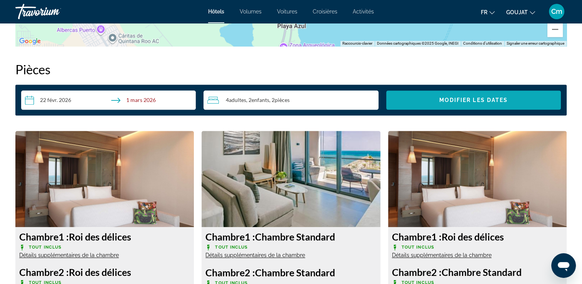
scroll to position [942, 0]
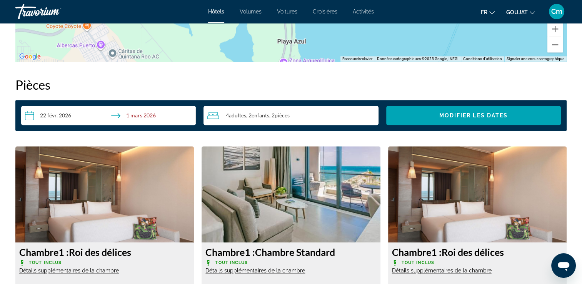
click at [65, 113] on input "**********" at bounding box center [110, 117] width 178 height 22
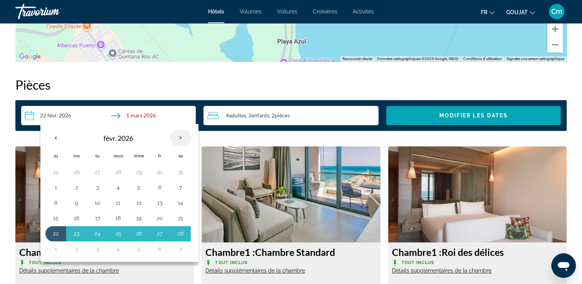
click at [183, 136] on th "Prochain" at bounding box center [180, 137] width 21 height 17
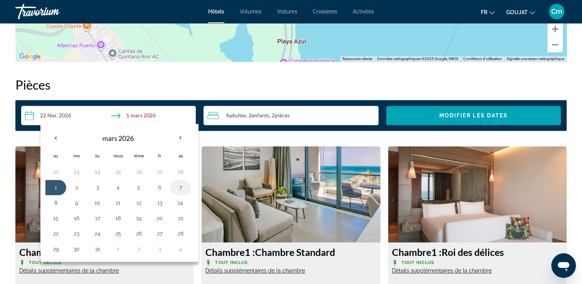
click at [171, 186] on td "7" at bounding box center [180, 187] width 21 height 15
click at [174, 189] on button "7" at bounding box center [180, 187] width 12 height 11
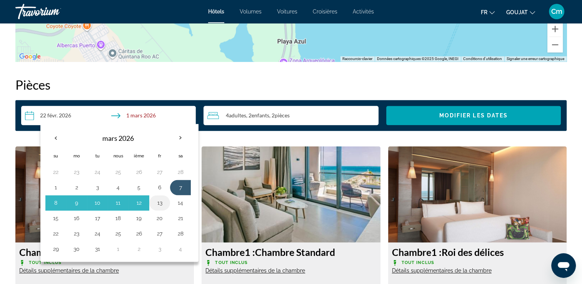
click at [164, 199] on button "13" at bounding box center [159, 202] width 12 height 11
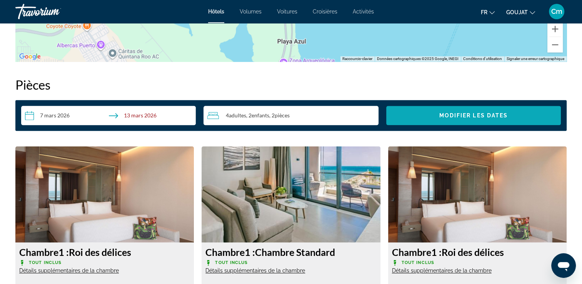
click at [437, 116] on span "Widget de recherche" at bounding box center [473, 115] width 175 height 18
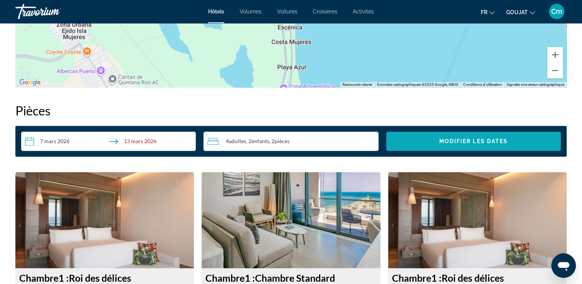
scroll to position [927, 0]
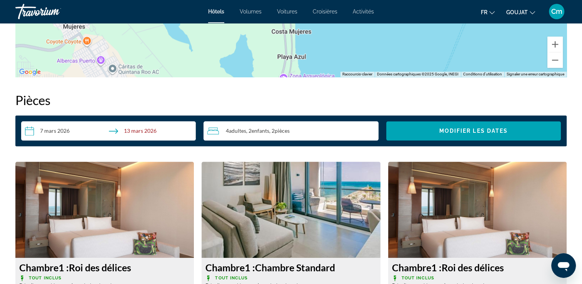
click at [27, 133] on input "**********" at bounding box center [110, 132] width 178 height 22
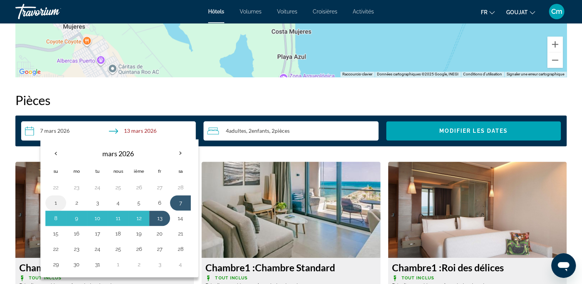
click at [55, 197] on button "1" at bounding box center [56, 202] width 12 height 11
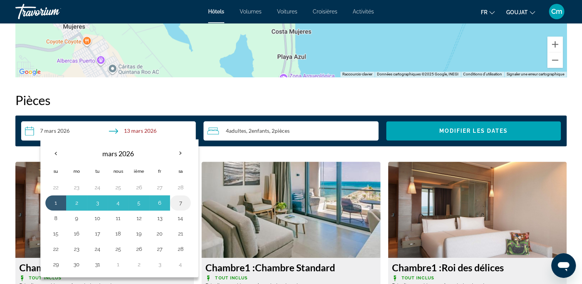
click at [182, 201] on button "7" at bounding box center [180, 202] width 12 height 11
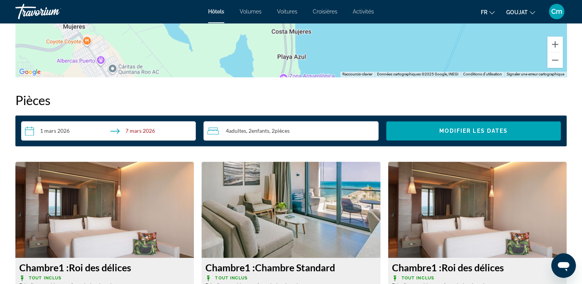
click at [330, 137] on div "4 Adulte Adultes , 2 Enfant Enfants , 2 Chambre pièces" at bounding box center [292, 130] width 171 height 19
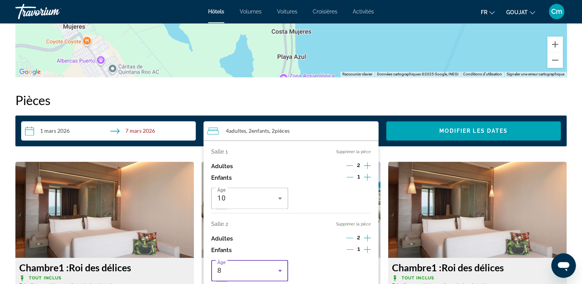
click at [281, 267] on icon "Voyageurs : 4 adultes, 2 enfants" at bounding box center [279, 270] width 9 height 9
click at [351, 249] on div at bounding box center [291, 142] width 582 height 284
click at [351, 248] on icon "Décrément des enfants" at bounding box center [349, 249] width 7 height 7
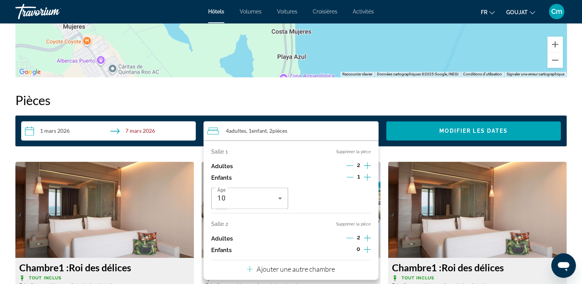
click at [348, 237] on icon "Décrément des adultes" at bounding box center [349, 237] width 7 height 7
click at [351, 223] on button "Supprimer la pièce" at bounding box center [353, 223] width 35 height 5
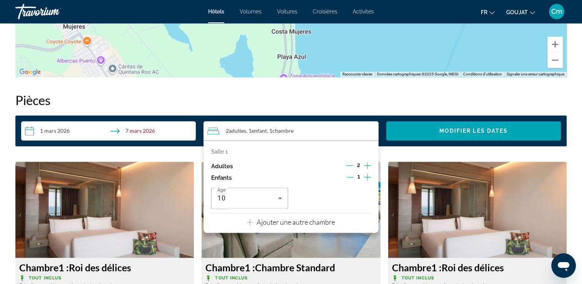
click at [365, 178] on icon "Augmenter les enfants" at bounding box center [367, 176] width 7 height 9
click at [361, 199] on icon "Voyageurs : 2 adultes, 2 enfants" at bounding box center [362, 197] width 9 height 9
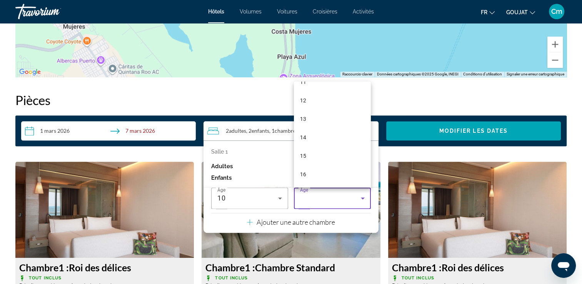
scroll to position [232, 0]
click at [315, 178] on mat-option "17" at bounding box center [332, 175] width 77 height 18
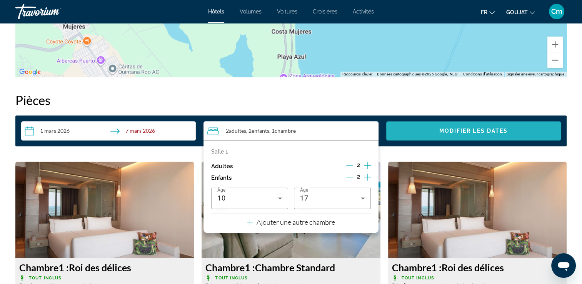
click at [419, 135] on span "Widget de recherche" at bounding box center [473, 131] width 175 height 18
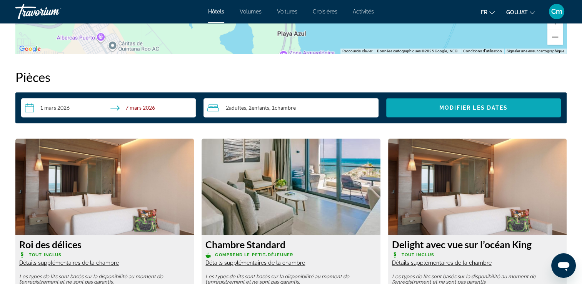
scroll to position [942, 0]
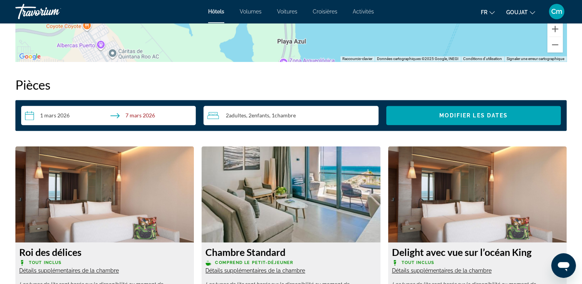
click at [44, 110] on input "**********" at bounding box center [110, 117] width 178 height 22
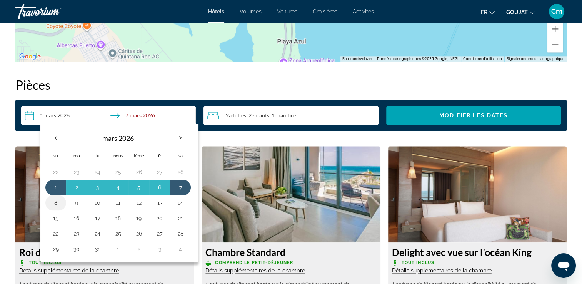
click at [51, 199] on button "8" at bounding box center [56, 202] width 12 height 11
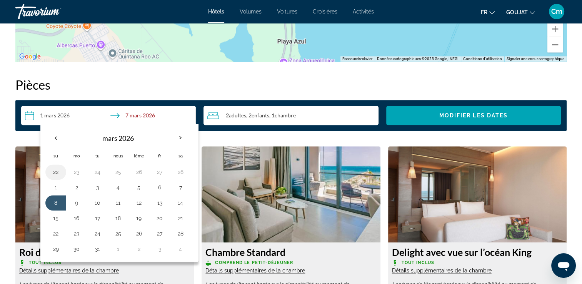
click at [53, 178] on td "22" at bounding box center [55, 171] width 21 height 15
click at [54, 182] on button "1" at bounding box center [56, 187] width 12 height 11
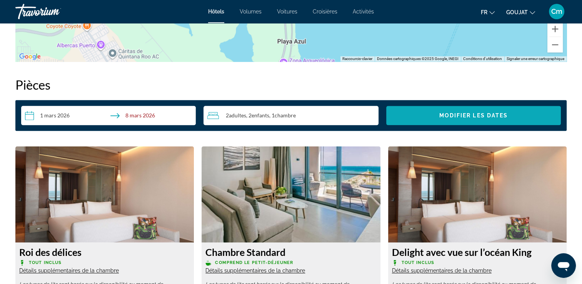
click at [426, 118] on span "Widget de recherche" at bounding box center [473, 115] width 175 height 18
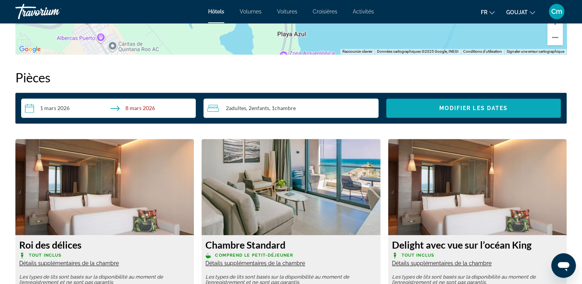
scroll to position [958, 0]
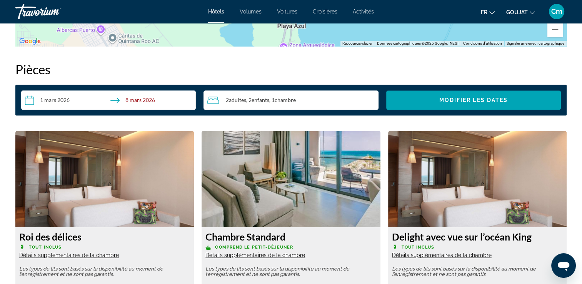
click at [262, 98] on span "Enfants" at bounding box center [260, 100] width 18 height 7
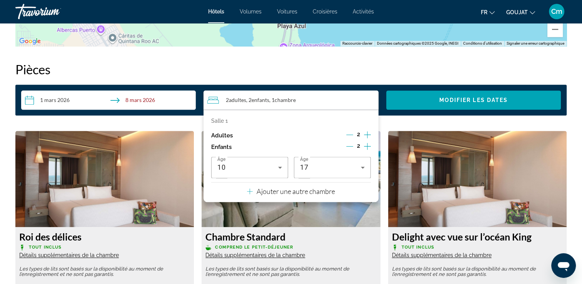
click at [262, 98] on span "Enfants" at bounding box center [260, 100] width 18 height 7
click at [57, 100] on input "**********" at bounding box center [110, 101] width 178 height 22
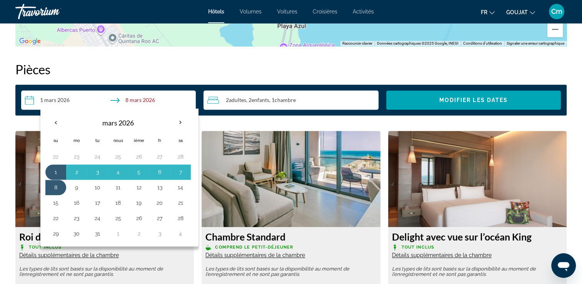
click at [57, 100] on input "**********" at bounding box center [110, 101] width 178 height 22
click at [139, 173] on button "5" at bounding box center [139, 171] width 12 height 11
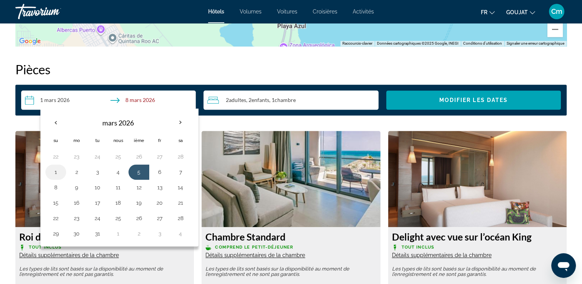
click at [50, 171] on button "1" at bounding box center [56, 171] width 12 height 11
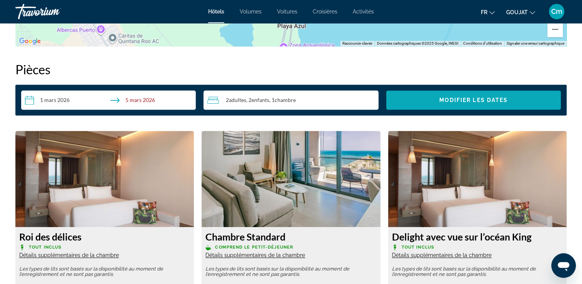
click at [398, 107] on span "Widget de recherche" at bounding box center [473, 100] width 175 height 18
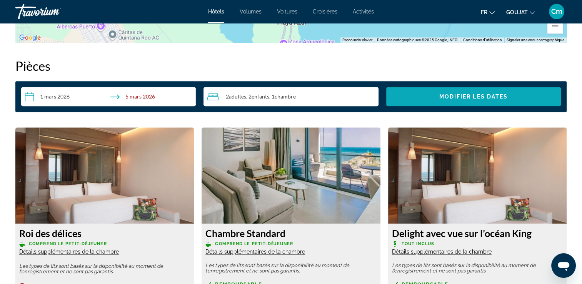
scroll to position [912, 0]
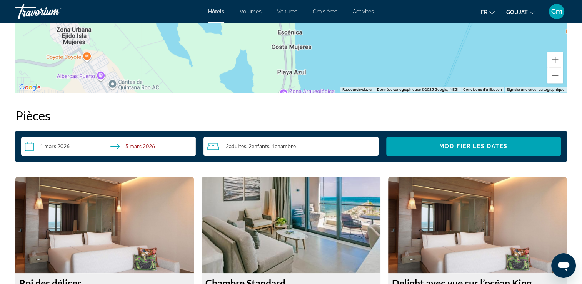
click at [40, 146] on input "**********" at bounding box center [110, 147] width 178 height 22
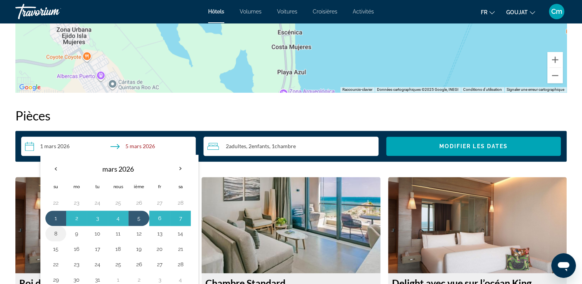
click at [60, 234] on button "8" at bounding box center [56, 233] width 12 height 11
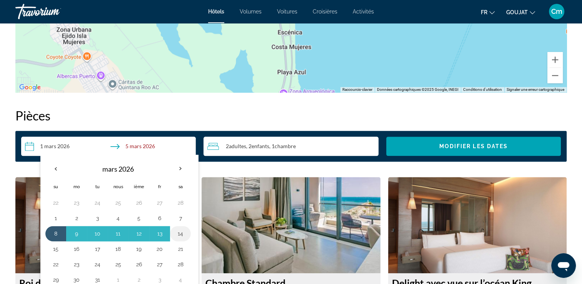
click at [179, 230] on button "14" at bounding box center [180, 233] width 12 height 11
type input "**********"
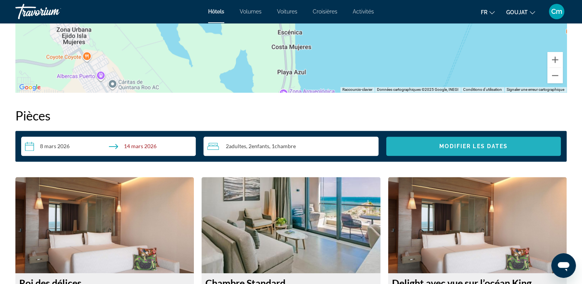
click at [485, 152] on span "Widget de recherche" at bounding box center [473, 146] width 175 height 18
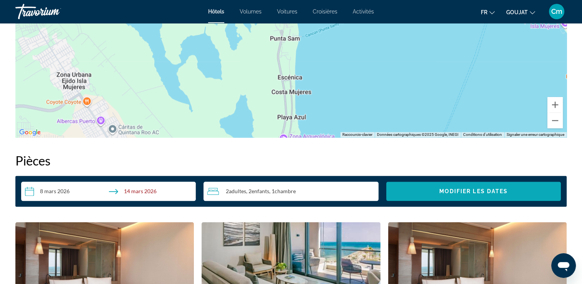
scroll to position [866, 0]
